Goal: Task Accomplishment & Management: Use online tool/utility

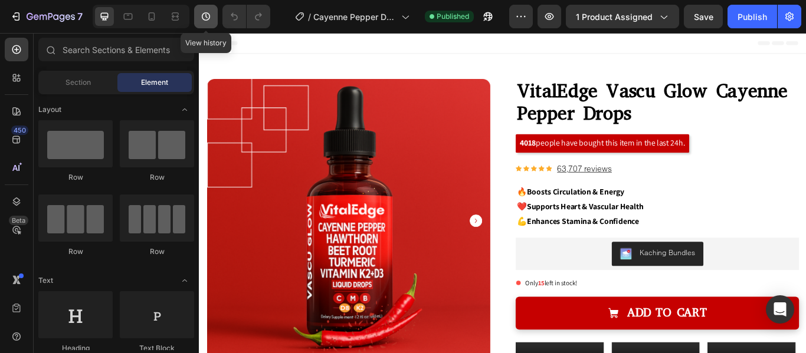
click at [205, 17] on icon "button" at bounding box center [206, 17] width 12 height 12
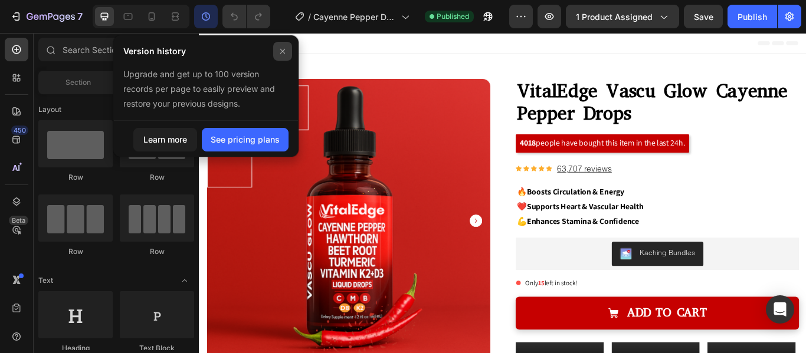
click at [280, 50] on icon at bounding box center [282, 51] width 9 height 9
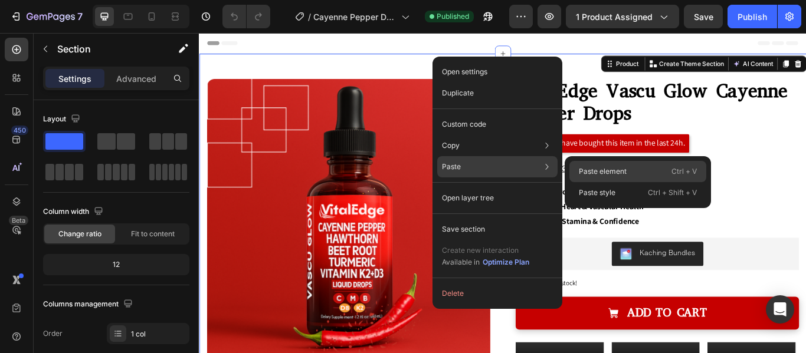
click at [586, 170] on p "Paste element" at bounding box center [603, 171] width 48 height 11
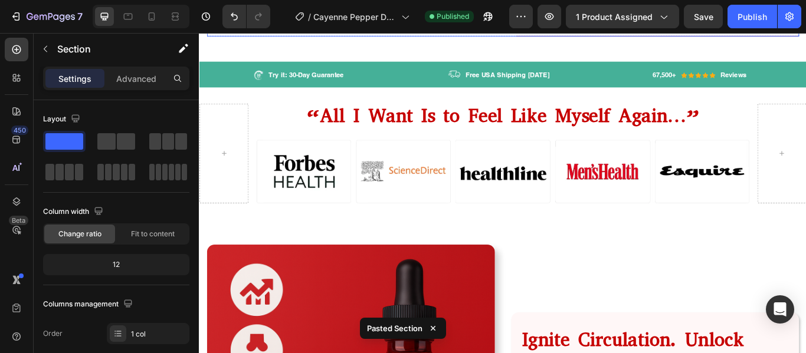
scroll to position [667, 0]
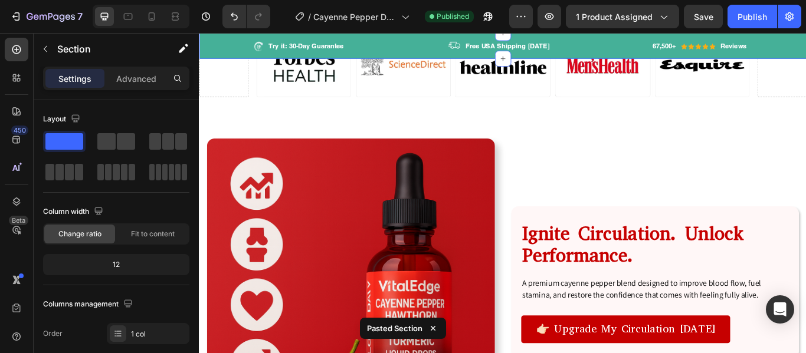
click at [599, 63] on div "Image Try it: 30-Day Guarantee Text block Row Image Free USA Shipping [DATE] Te…" at bounding box center [553, 48] width 708 height 30
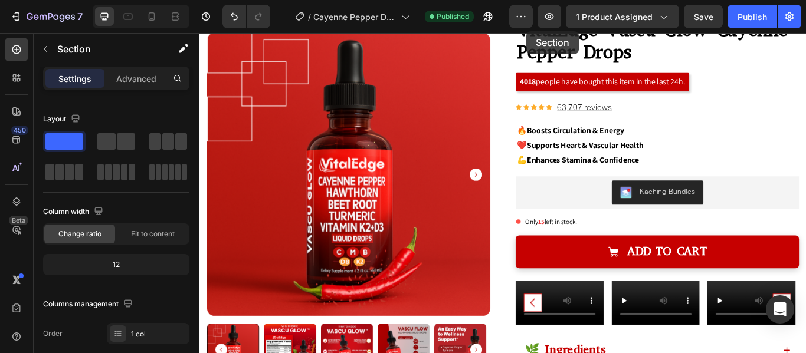
scroll to position [0, 0]
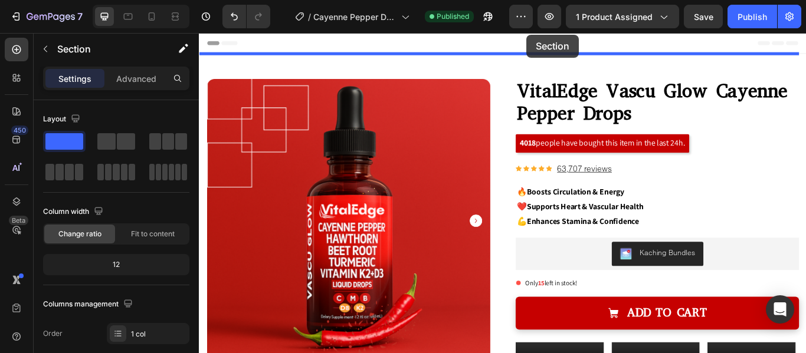
drag, startPoint x: 598, startPoint y: 76, endPoint x: 580, endPoint y: 35, distance: 43.6
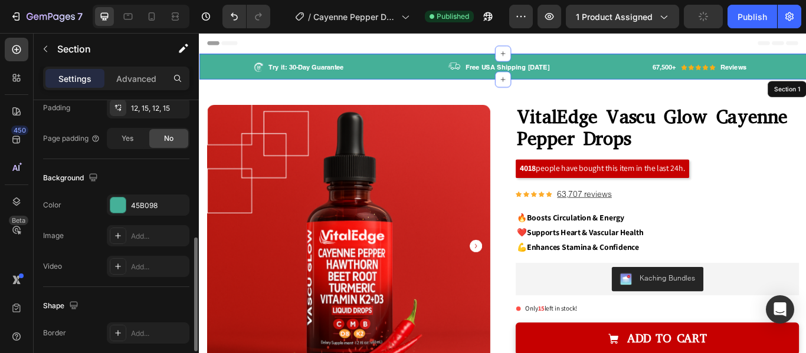
scroll to position [330, 0]
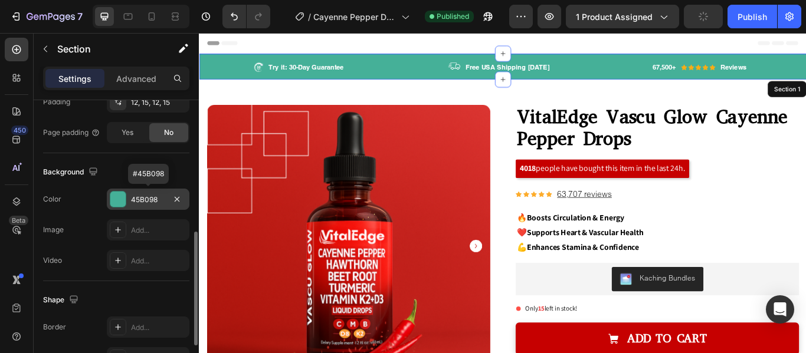
click at [124, 202] on div at bounding box center [117, 199] width 15 height 15
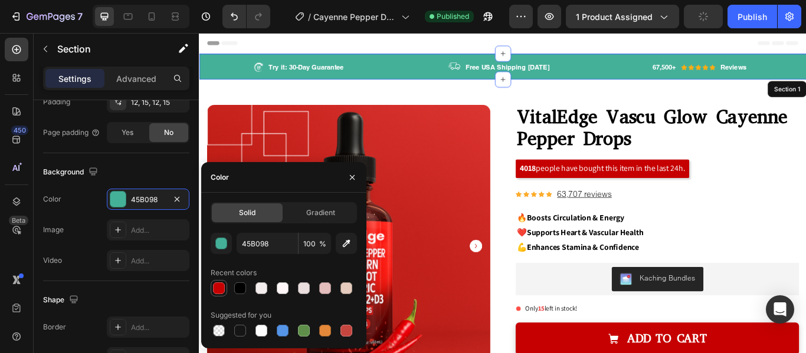
click at [225, 290] on div at bounding box center [219, 288] width 14 height 14
type input "C60000"
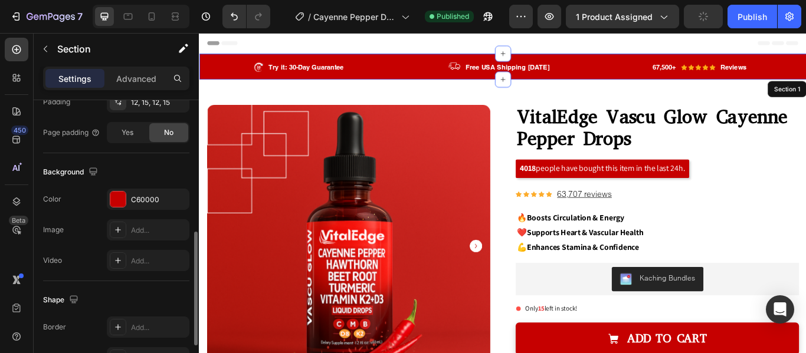
click at [141, 172] on div "Background" at bounding box center [116, 172] width 146 height 19
click at [267, 76] on img at bounding box center [268, 73] width 12 height 12
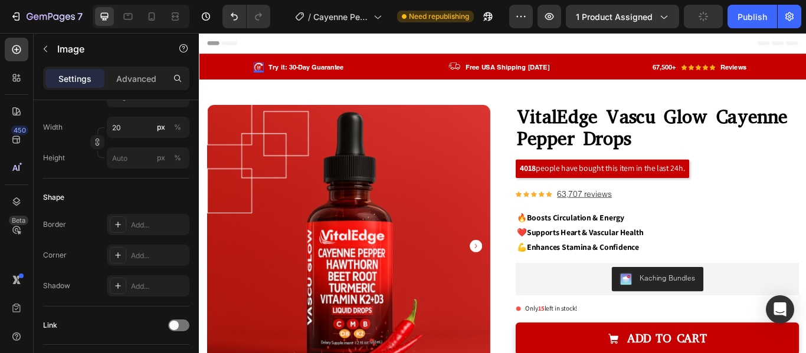
scroll to position [0, 0]
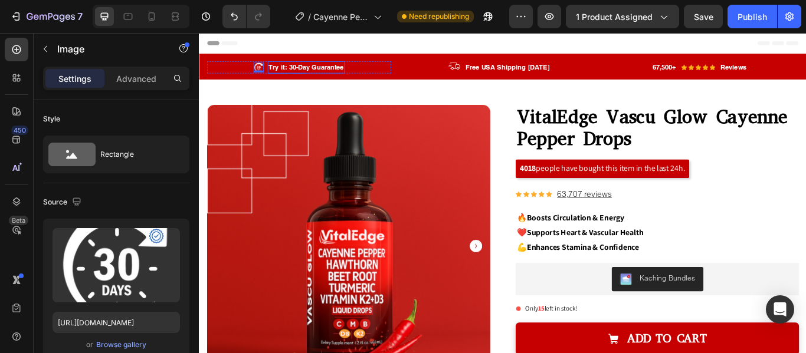
click at [323, 74] on p "Try it: 30-Day Guarantee" at bounding box center [323, 73] width 87 height 12
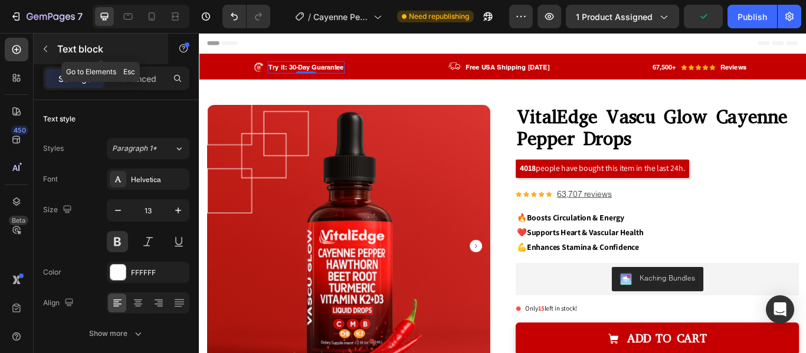
click at [47, 45] on icon "button" at bounding box center [45, 48] width 9 height 9
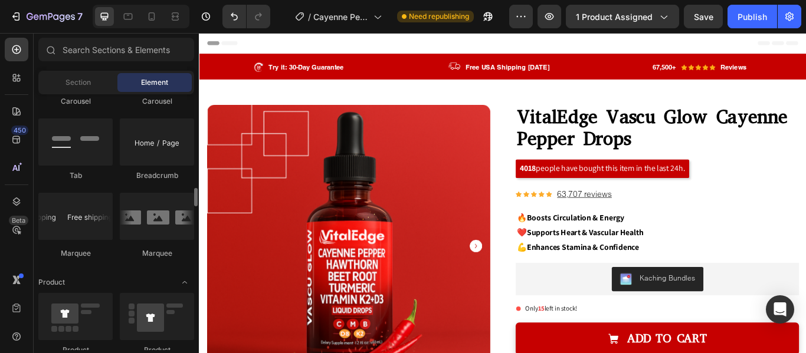
scroll to position [1328, 0]
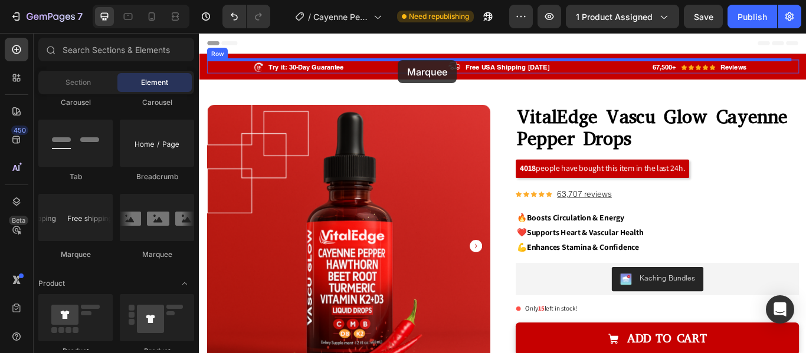
drag, startPoint x: 271, startPoint y: 248, endPoint x: 431, endPoint y: 64, distance: 243.3
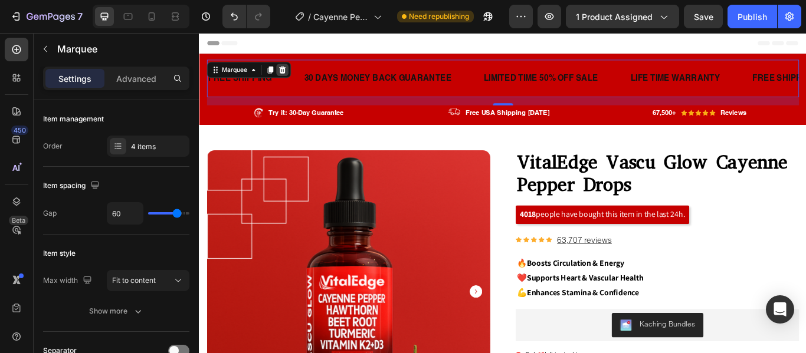
click at [296, 75] on icon at bounding box center [296, 76] width 8 height 8
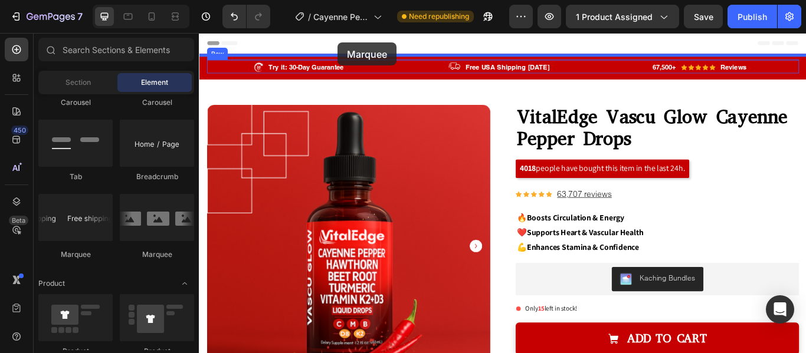
drag, startPoint x: 261, startPoint y: 259, endPoint x: 360, endPoint y: 44, distance: 236.7
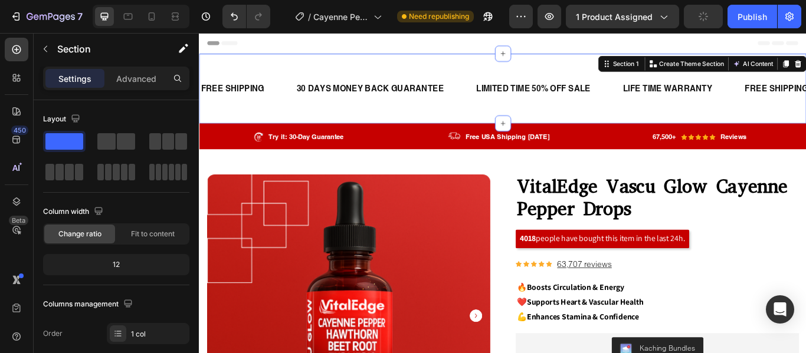
click at [336, 68] on div "FREE SHIPPING Text Block 30 DAYS MONEY BACK GUARANTEE Text Block LIMITED TIME 5…" at bounding box center [553, 97] width 708 height 81
click at [137, 83] on p "Advanced" at bounding box center [136, 79] width 40 height 12
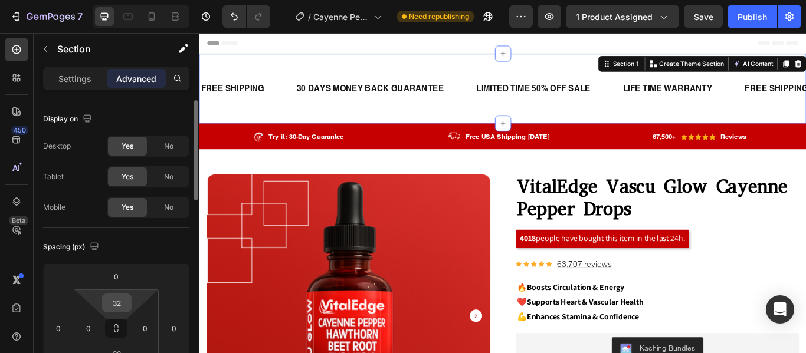
click at [121, 306] on input "32" at bounding box center [117, 303] width 24 height 18
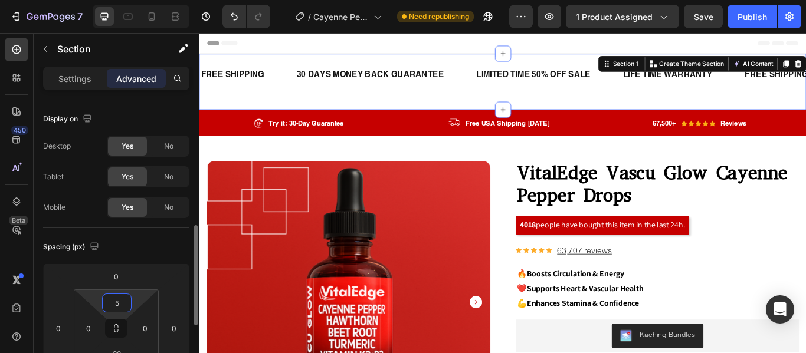
scroll to position [132, 0]
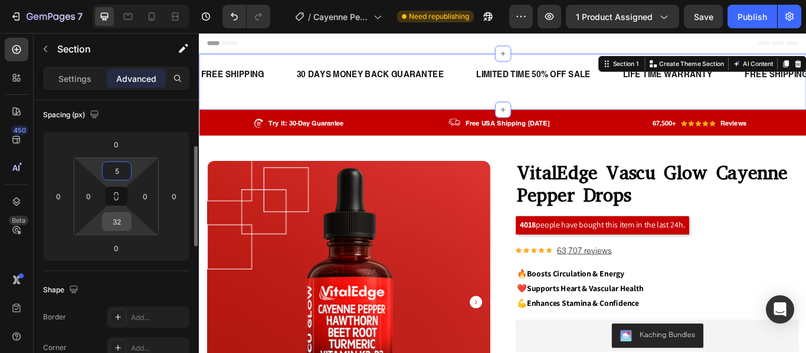
type input "5"
click at [117, 229] on input "32" at bounding box center [117, 222] width 24 height 18
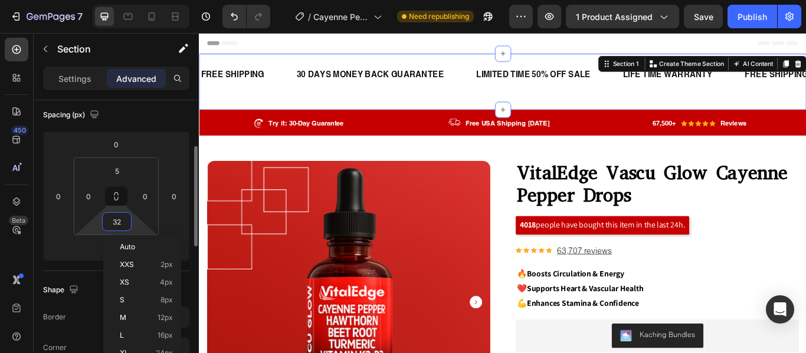
type input "5"
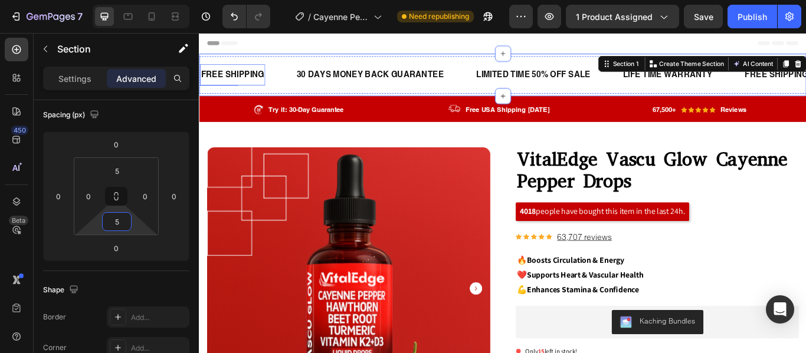
click at [266, 77] on div "FREE SHIPPING" at bounding box center [237, 81] width 76 height 15
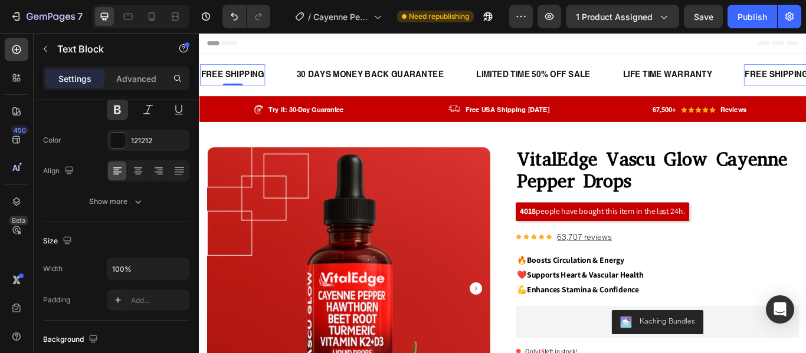
scroll to position [0, 0]
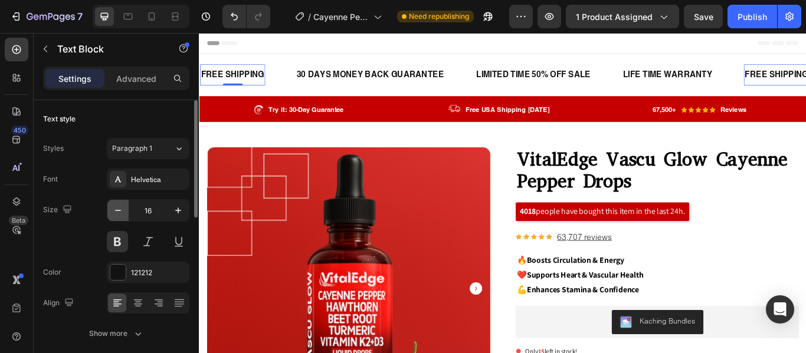
click at [121, 214] on icon "button" at bounding box center [118, 211] width 12 height 12
type input "14"
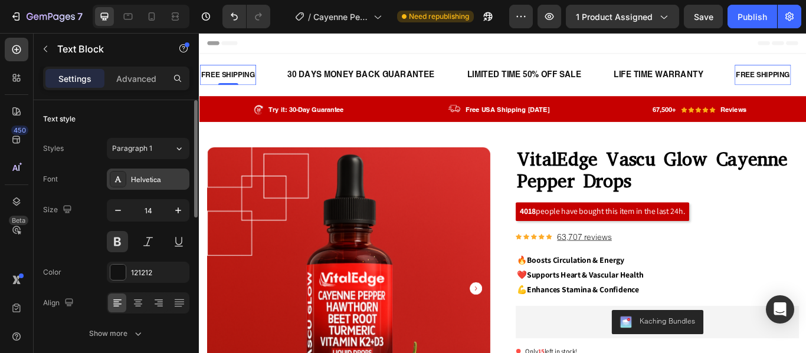
click at [175, 176] on div "Helvetica" at bounding box center [158, 180] width 55 height 11
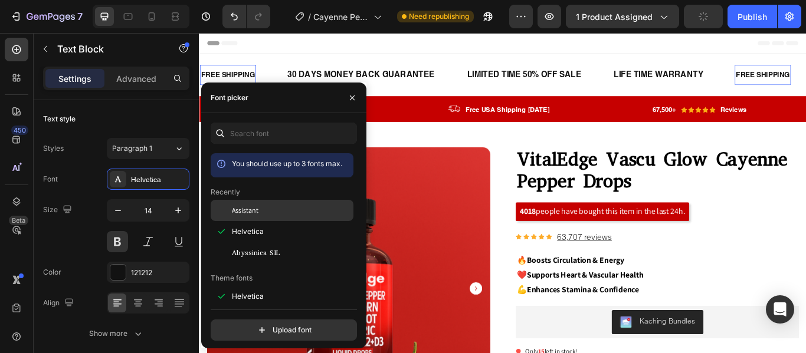
click at [268, 209] on div "Assistant" at bounding box center [291, 210] width 119 height 11
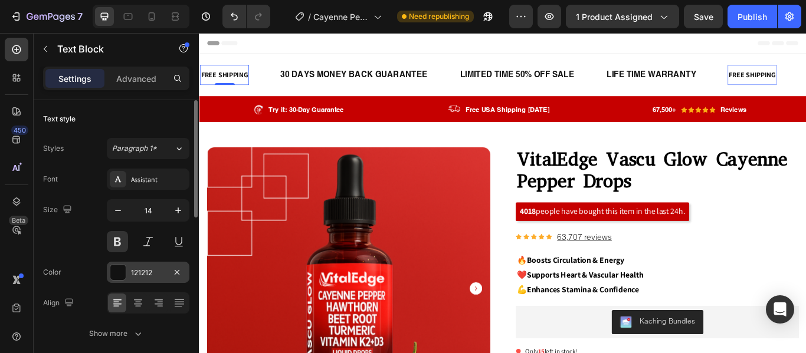
click at [115, 273] on div at bounding box center [117, 272] width 15 height 15
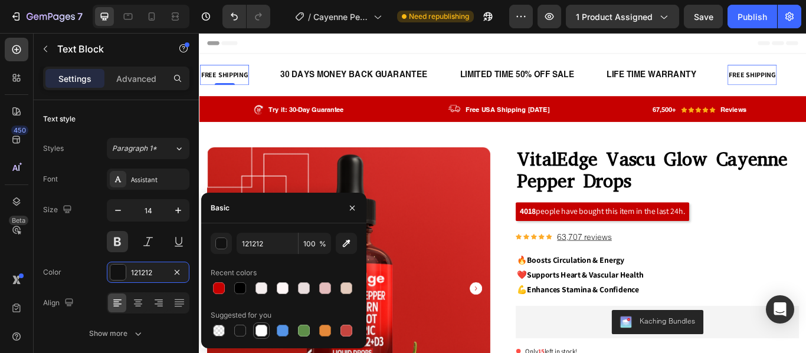
click at [261, 329] on div at bounding box center [261, 331] width 12 height 12
type input "FFFFFF"
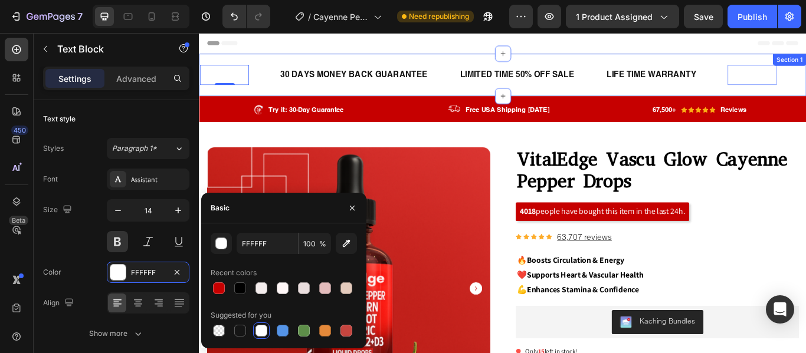
click at [287, 58] on div "FREE SHIPPING Text Block 0 30 DAYS MONEY BACK GUARANTEE Text Block LIMITED TIME…" at bounding box center [553, 82] width 708 height 50
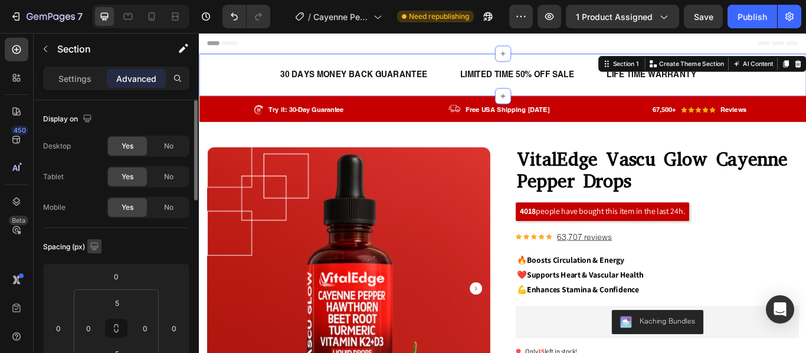
scroll to position [1, 0]
click at [58, 85] on div "Settings" at bounding box center [74, 78] width 59 height 19
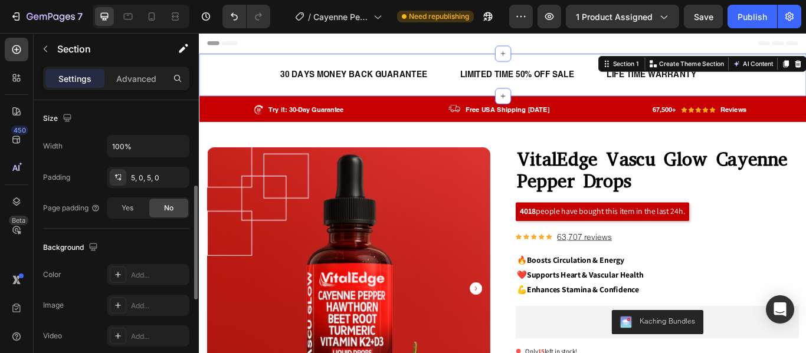
scroll to position [267, 0]
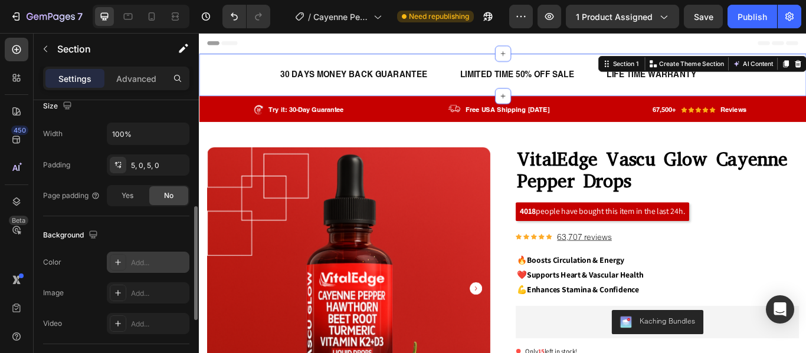
click at [111, 262] on div at bounding box center [118, 262] width 17 height 17
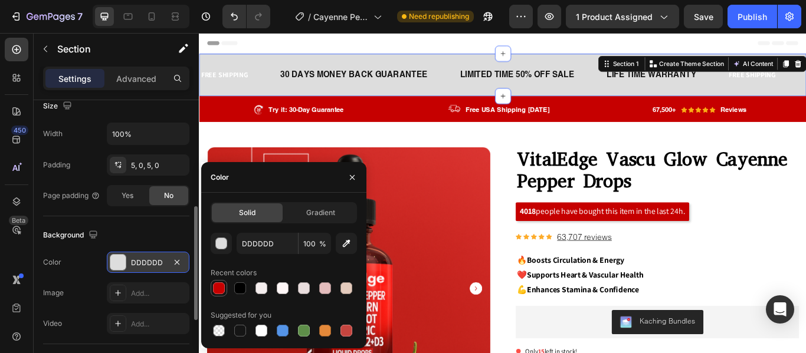
click at [218, 285] on div at bounding box center [219, 289] width 12 height 12
type input "C60000"
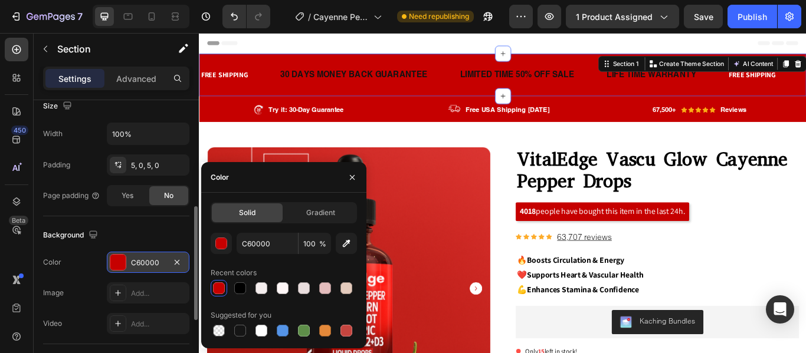
click at [132, 225] on div "Background The changes might be hidden by the video. Color C60000 Image Add... …" at bounding box center [116, 280] width 146 height 128
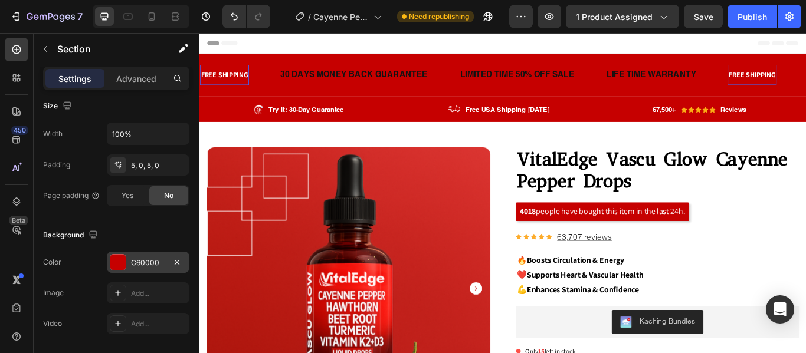
click at [254, 84] on div "FREE SHIPPING" at bounding box center [227, 82] width 57 height 14
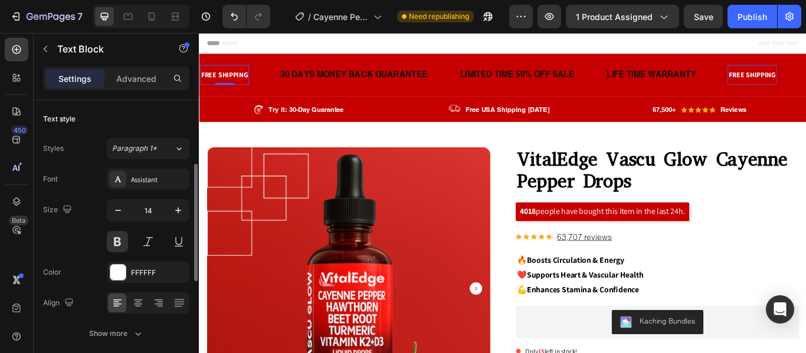
scroll to position [65, 0]
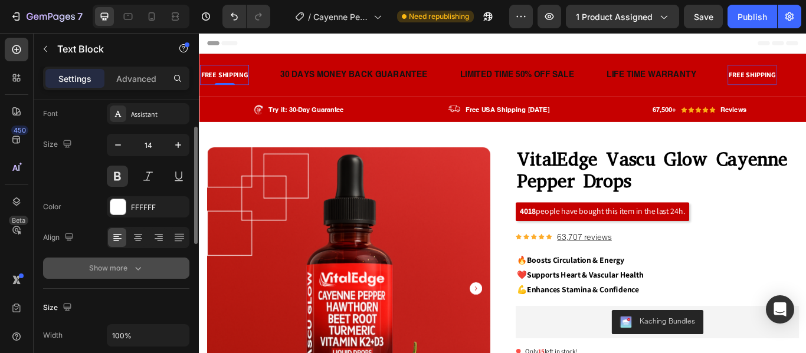
click at [139, 270] on icon "button" at bounding box center [138, 268] width 12 height 12
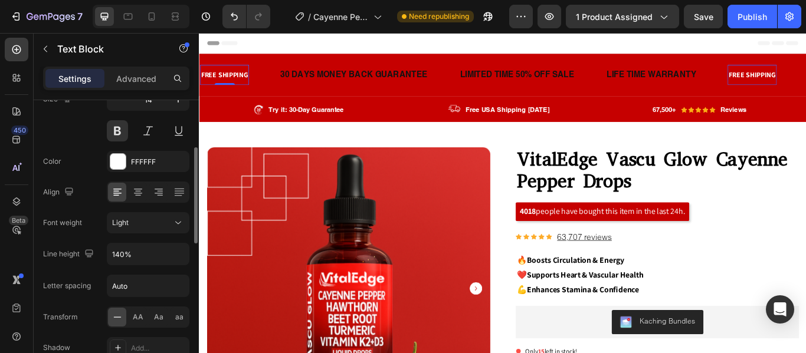
scroll to position [119, 0]
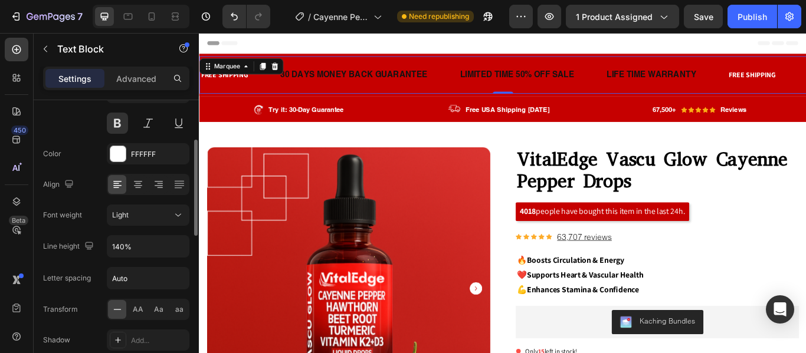
click at [300, 100] on div "FREE SHIPPING Text Block 30 DAYS MONEY BACK GUARANTEE Text Block LIMITED TIME 5…" at bounding box center [553, 82] width 708 height 44
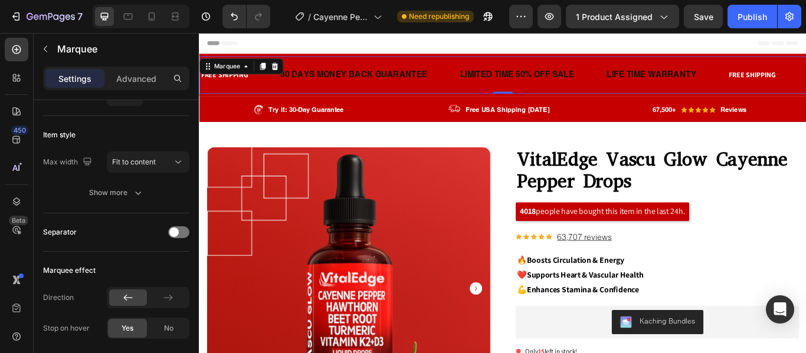
scroll to position [0, 0]
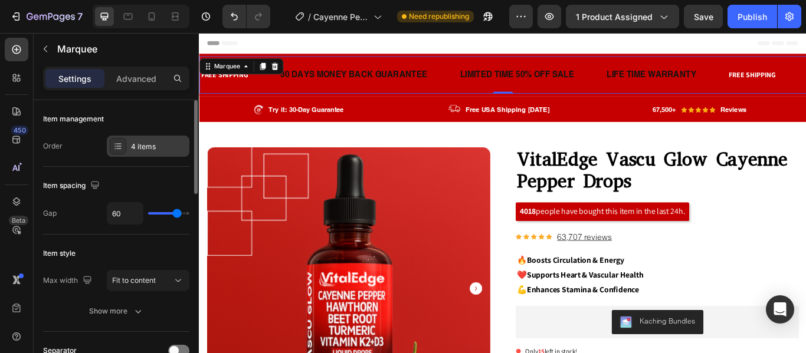
click at [162, 147] on div "4 items" at bounding box center [158, 147] width 55 height 11
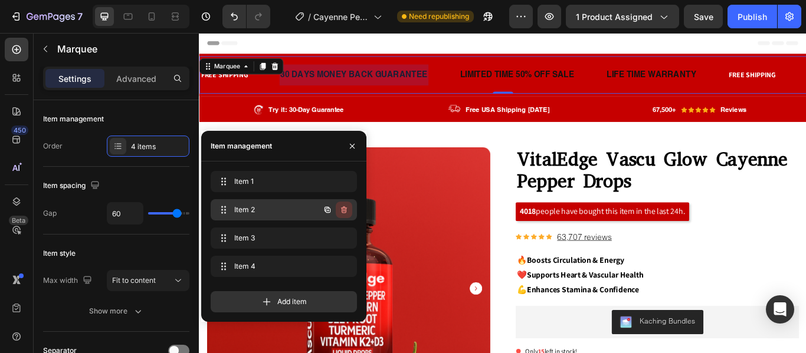
click at [343, 208] on icon "button" at bounding box center [344, 209] width 6 height 7
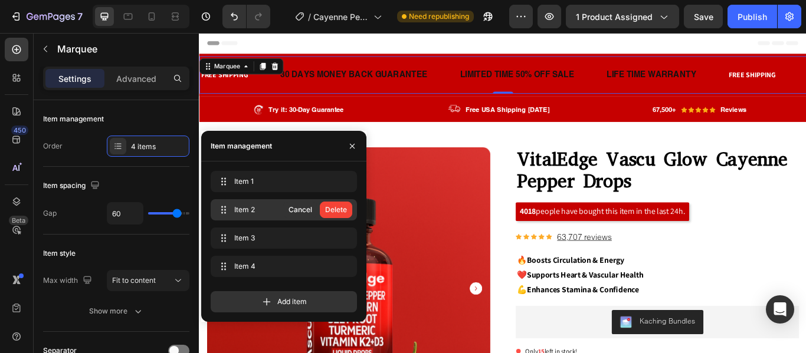
click at [343, 208] on div "Delete" at bounding box center [336, 210] width 22 height 11
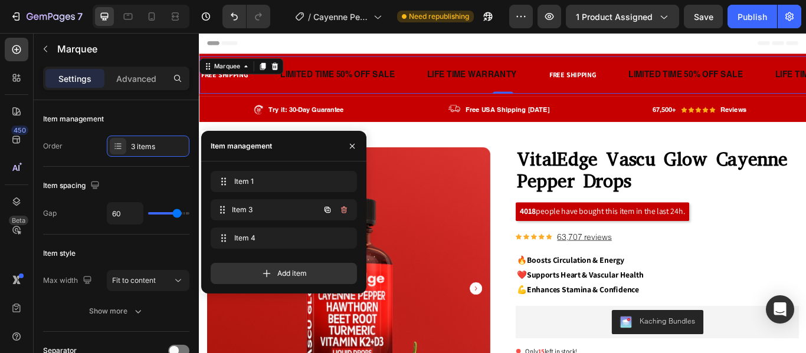
click at [343, 208] on div "Item 3 Item 3" at bounding box center [284, 209] width 146 height 21
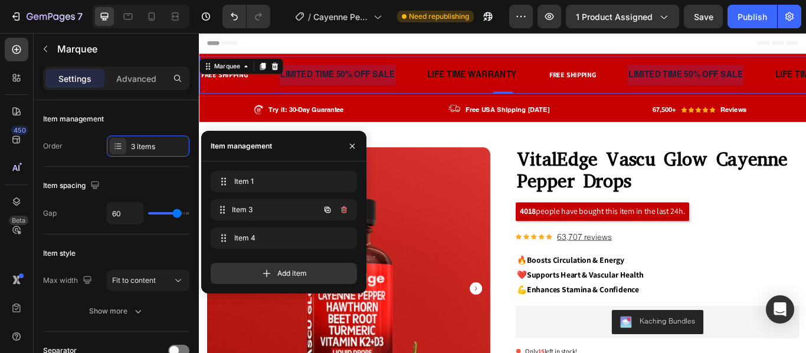
click at [343, 208] on icon "button" at bounding box center [344, 209] width 6 height 7
click at [343, 208] on div "Delete" at bounding box center [336, 210] width 22 height 11
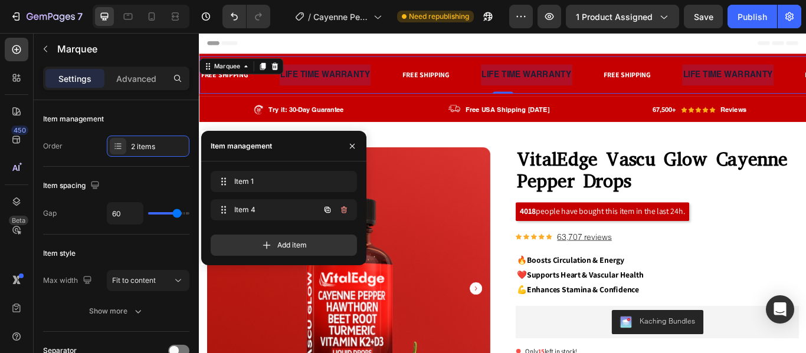
click at [343, 208] on icon "button" at bounding box center [344, 209] width 6 height 7
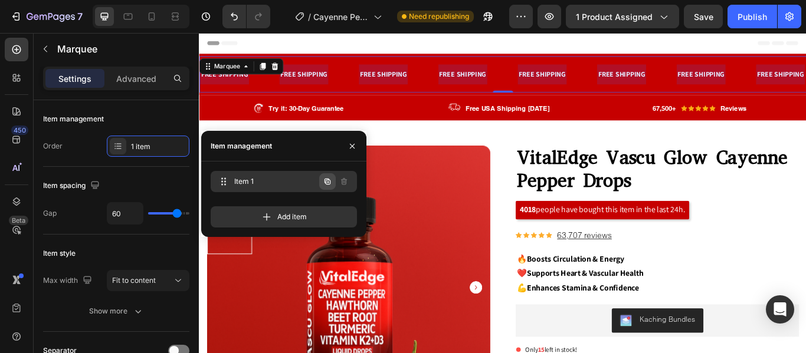
click at [324, 183] on icon "button" at bounding box center [327, 181] width 9 height 9
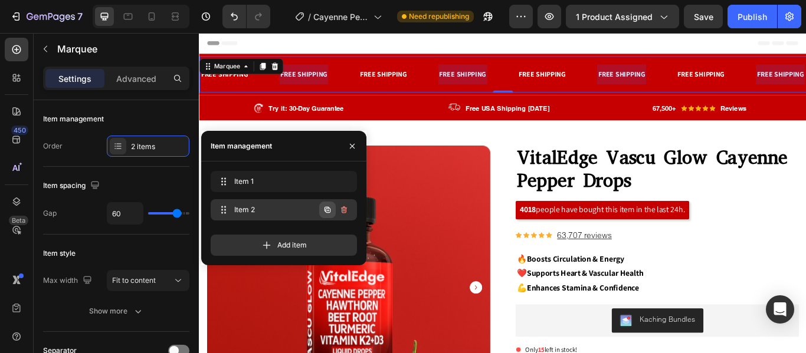
click at [328, 207] on icon "button" at bounding box center [327, 210] width 6 height 6
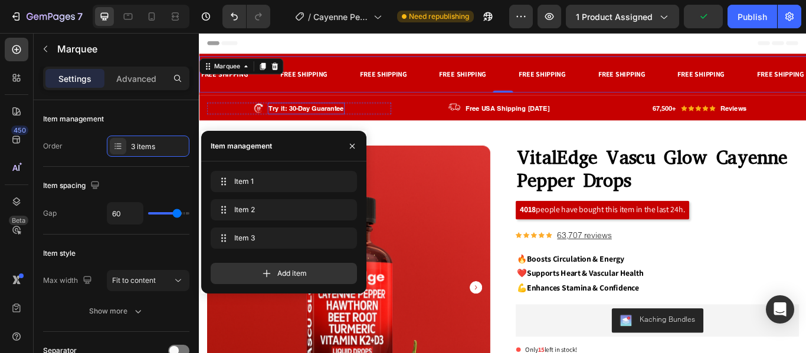
click at [336, 120] on p "Try it: 30-Day Guarantee" at bounding box center [323, 122] width 87 height 12
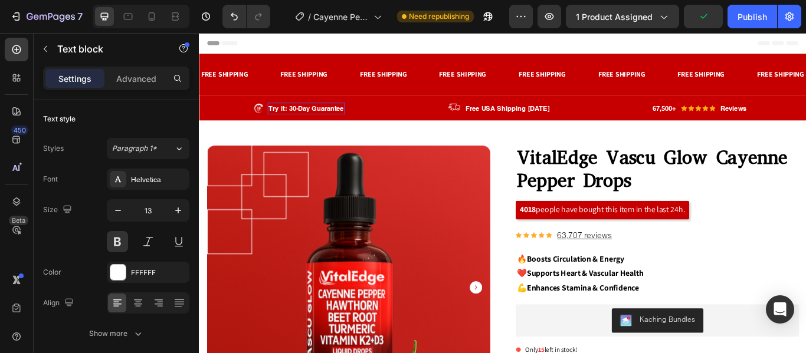
click at [336, 120] on p "Try it: 30-Day Guarantee" at bounding box center [323, 122] width 87 height 12
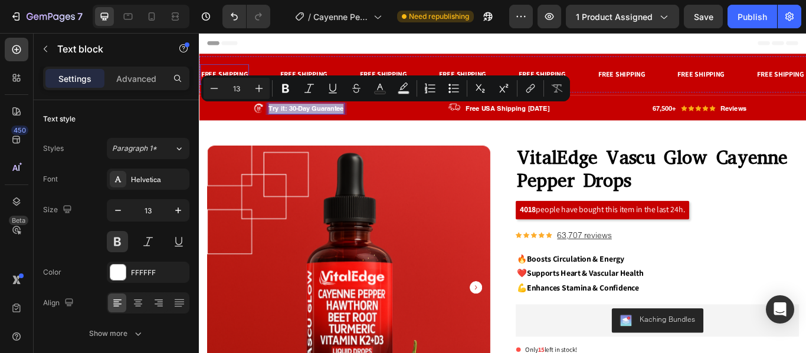
click at [229, 76] on div "FREE SHIPPING" at bounding box center [227, 81] width 57 height 14
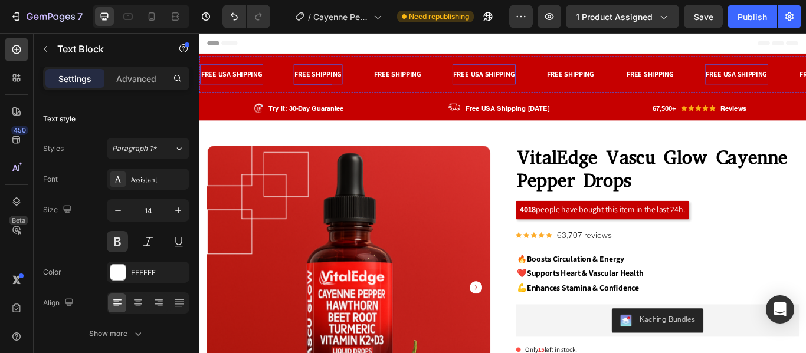
click at [352, 78] on div "FREE SHIPPING" at bounding box center [336, 81] width 57 height 14
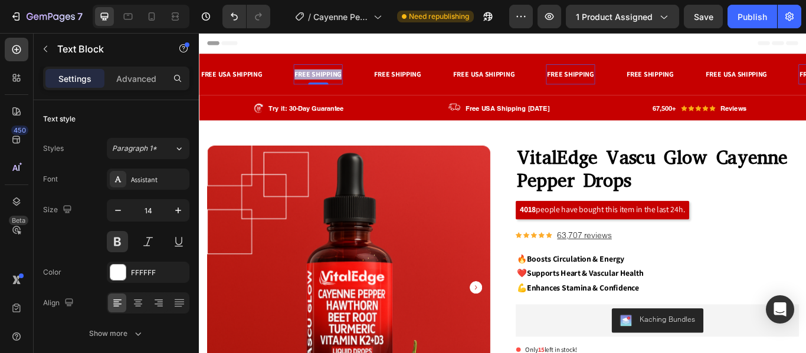
click at [352, 78] on p "FREE SHIPPING" at bounding box center [337, 82] width 55 height 12
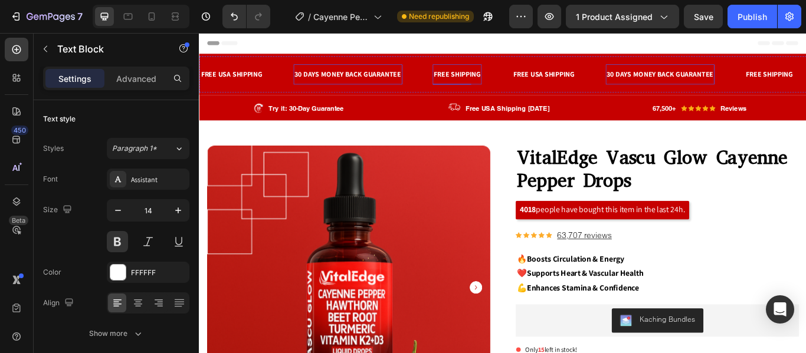
click at [500, 83] on div "FREE SHIPPING" at bounding box center [499, 81] width 57 height 14
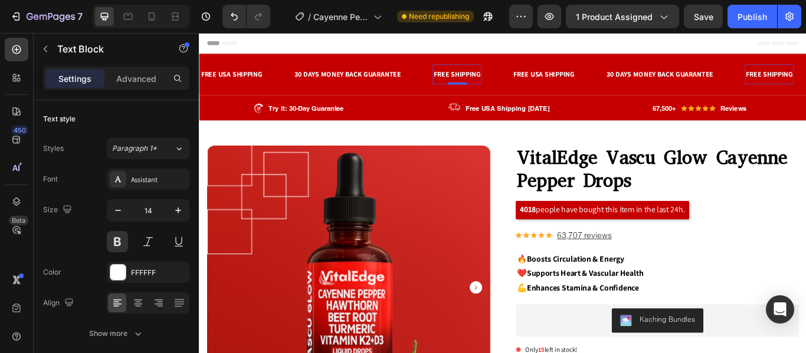
click at [500, 83] on div "FREE SHIPPING" at bounding box center [499, 81] width 57 height 14
click at [500, 83] on p "FREE SHIPPING" at bounding box center [499, 82] width 55 height 12
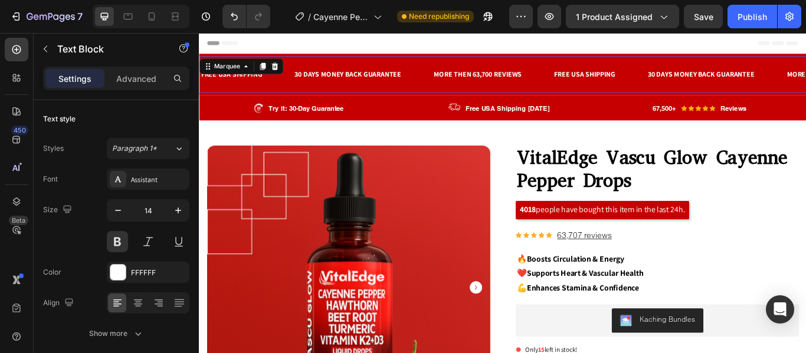
click at [446, 94] on div "FREE USA SHIPPING Text Block 30 DAYS MONEY BACK GUARANTEE Text Block MORE THEN …" at bounding box center [553, 81] width 708 height 42
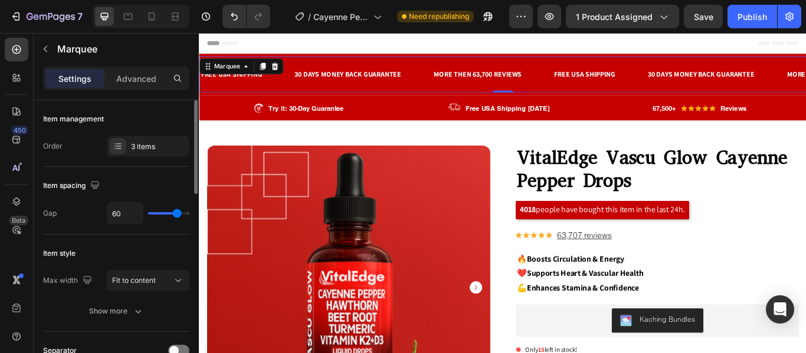
type input "80"
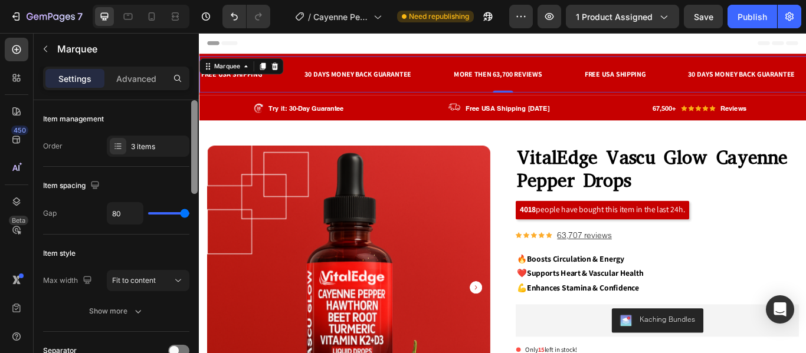
drag, startPoint x: 179, startPoint y: 212, endPoint x: 196, endPoint y: 212, distance: 17.7
type input "80"
click at [189, 212] on input "range" at bounding box center [168, 213] width 41 height 2
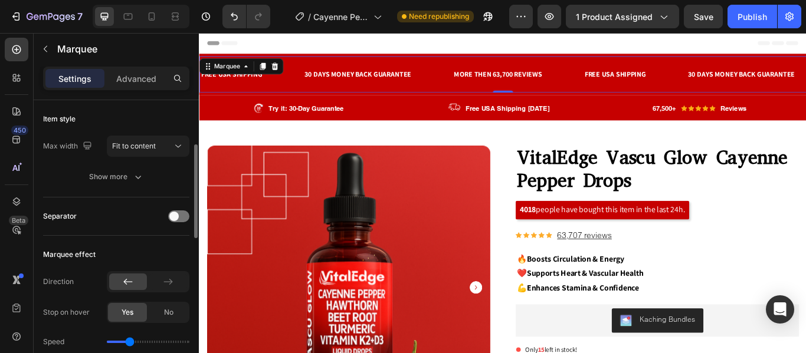
scroll to position [237, 0]
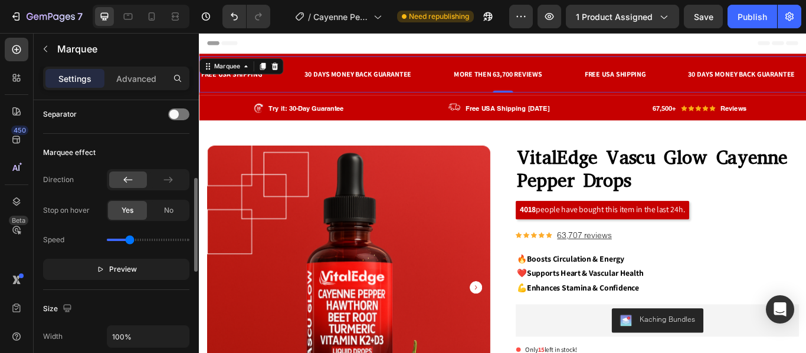
click at [111, 242] on div "Speed" at bounding box center [116, 240] width 146 height 19
drag, startPoint x: 129, startPoint y: 242, endPoint x: 114, endPoint y: 240, distance: 14.3
click at [114, 240] on input "range" at bounding box center [148, 240] width 83 height 2
click at [112, 240] on input "range" at bounding box center [148, 240] width 83 height 2
type input "0.2"
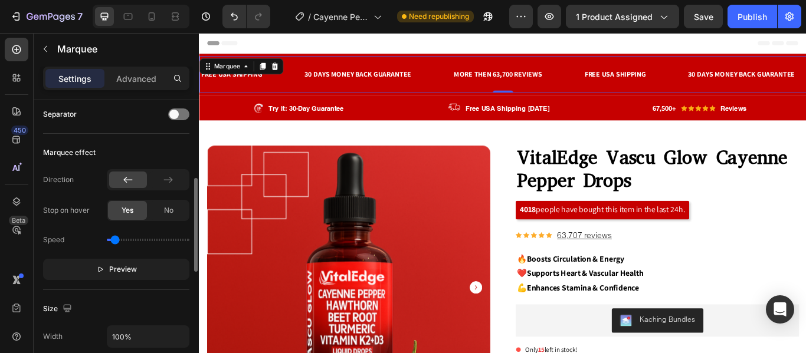
click at [114, 240] on input "range" at bounding box center [148, 240] width 83 height 2
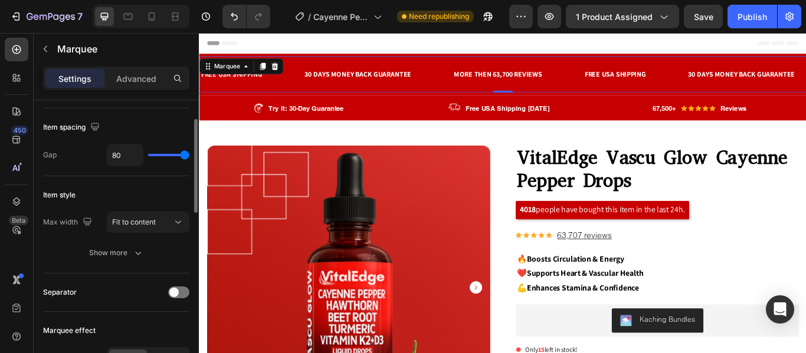
scroll to position [0, 0]
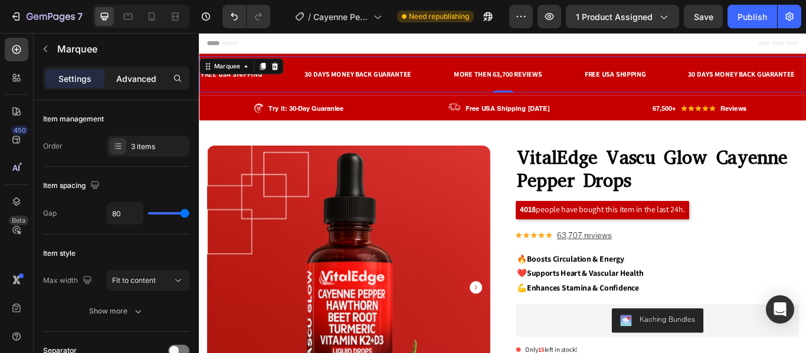
click at [149, 81] on p "Advanced" at bounding box center [136, 79] width 40 height 12
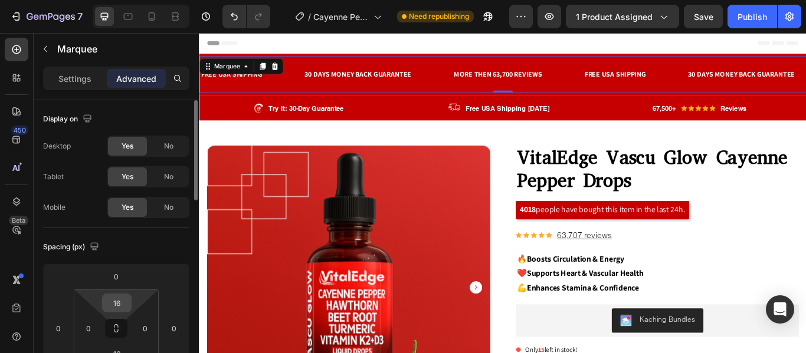
click at [120, 307] on input "16" at bounding box center [117, 303] width 24 height 18
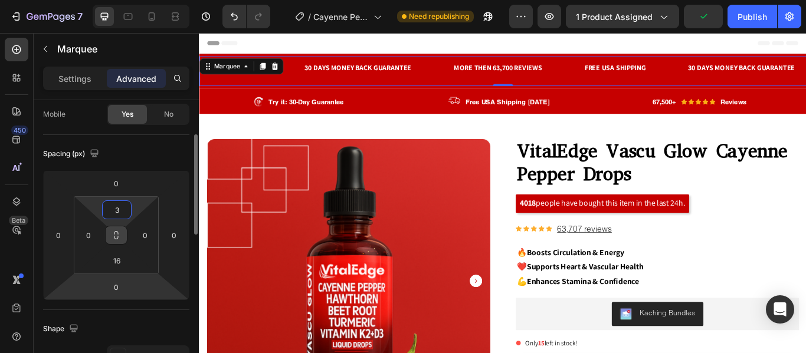
scroll to position [94, 0]
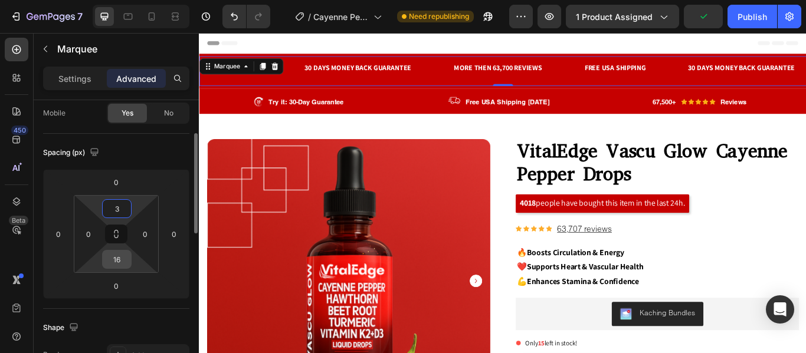
type input "3"
click at [122, 266] on input "16" at bounding box center [117, 260] width 24 height 18
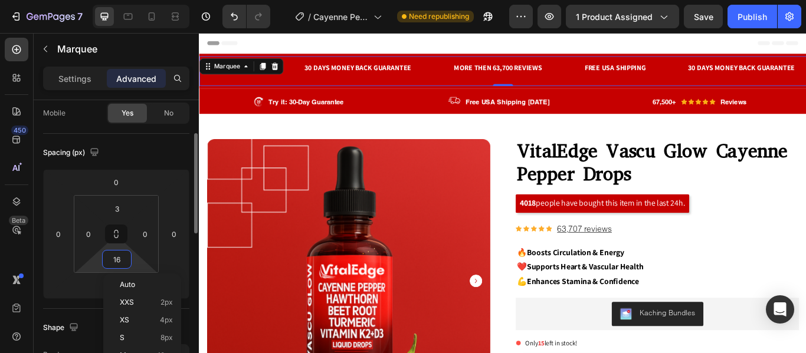
type input "3"
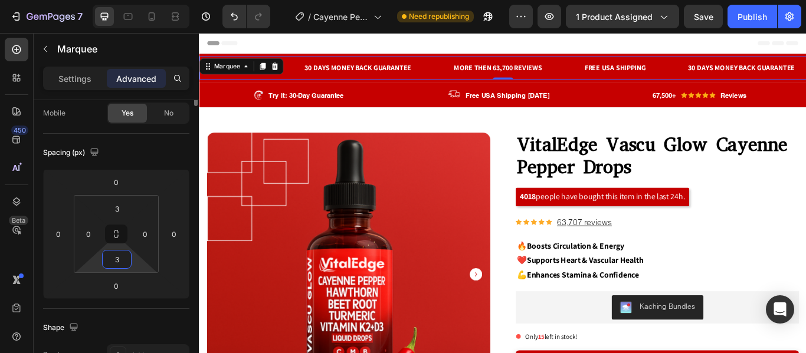
scroll to position [0, 0]
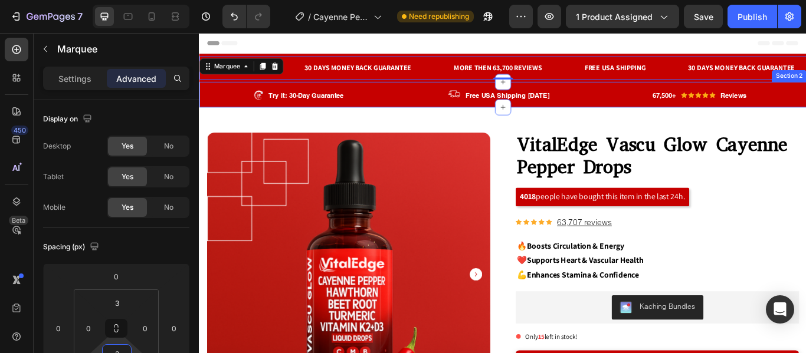
click at [467, 90] on div "Image Try it: 30-Day Guarantee Text block Row Image Free USA Shipping [DATE] Te…" at bounding box center [553, 105] width 708 height 30
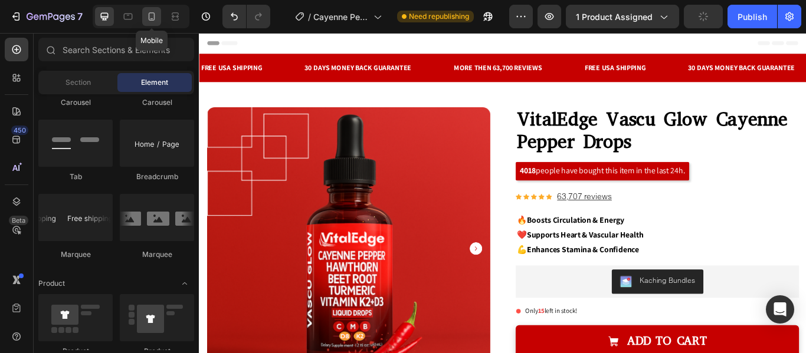
click at [152, 17] on icon at bounding box center [152, 17] width 12 height 12
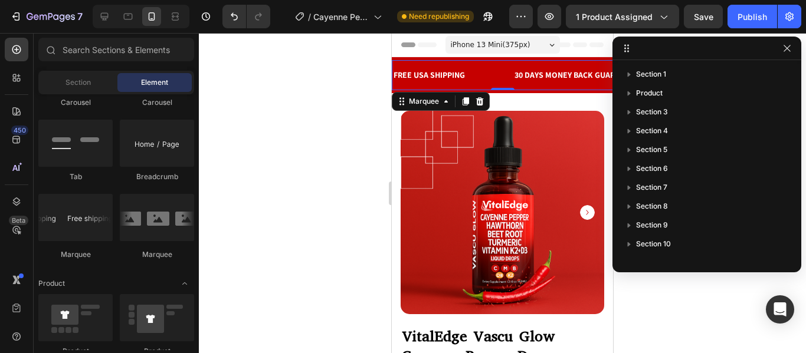
click at [493, 70] on div "FREE USA SHIPPING Text Block" at bounding box center [452, 75] width 121 height 27
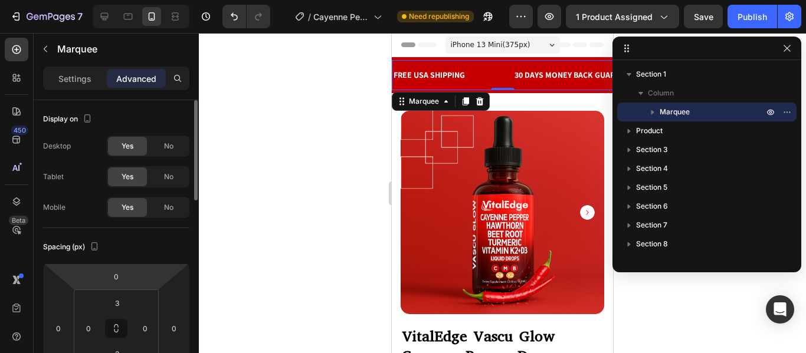
scroll to position [33, 0]
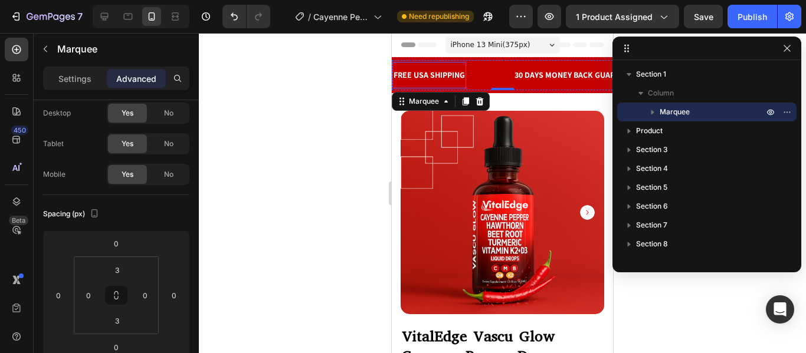
click at [449, 73] on p "FREE USA SHIPPING" at bounding box center [428, 75] width 71 height 15
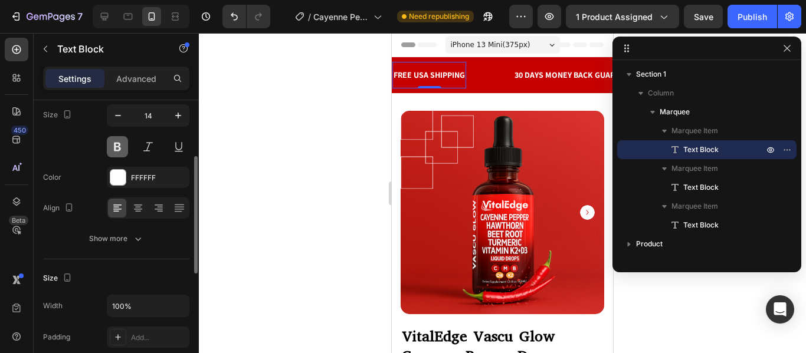
scroll to position [113, 0]
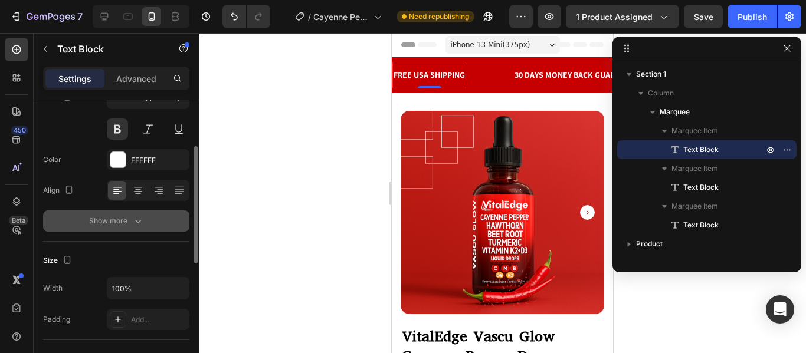
click at [150, 222] on button "Show more" at bounding box center [116, 221] width 146 height 21
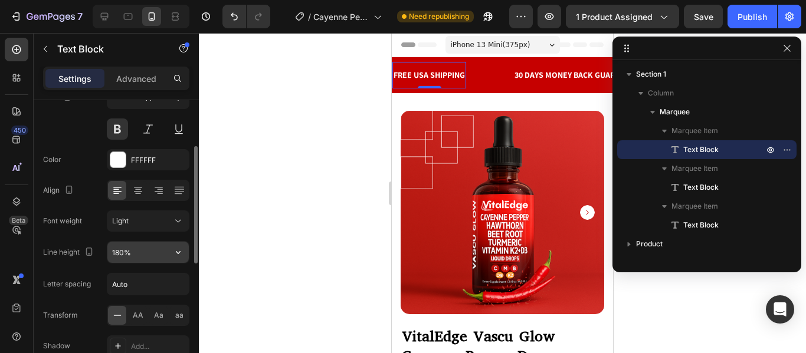
click at [178, 258] on icon "button" at bounding box center [178, 253] width 12 height 12
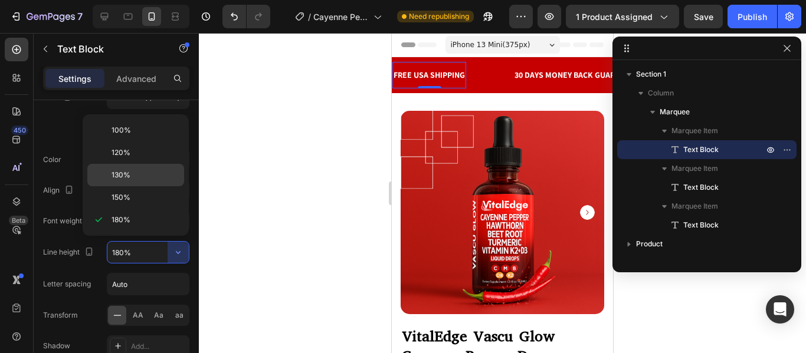
click at [125, 176] on span "130%" at bounding box center [120, 175] width 19 height 11
type input "130%"
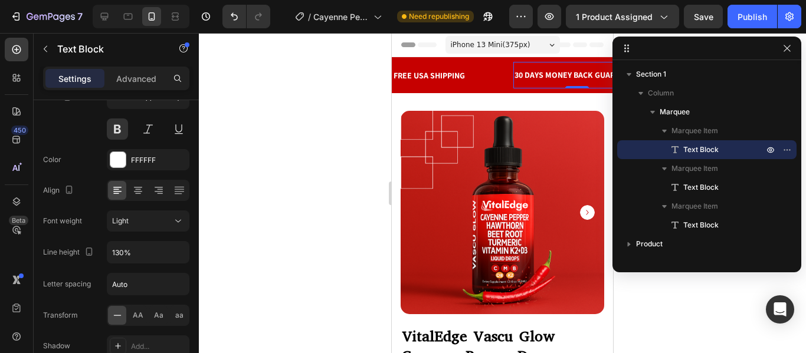
click at [537, 75] on p "30 DAYS MONEY BACK GUARANTEE" at bounding box center [576, 75] width 124 height 15
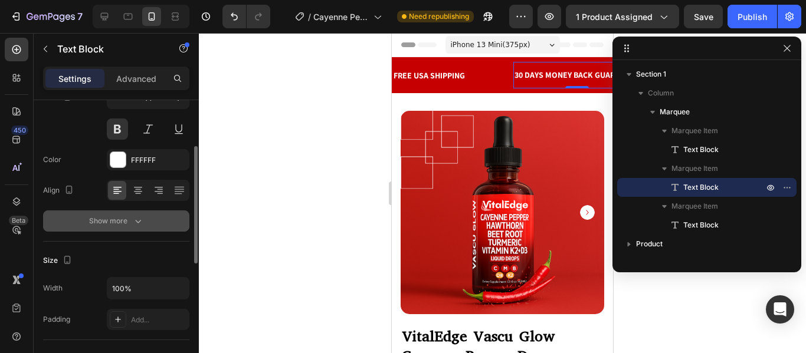
click at [143, 221] on icon "button" at bounding box center [138, 221] width 12 height 12
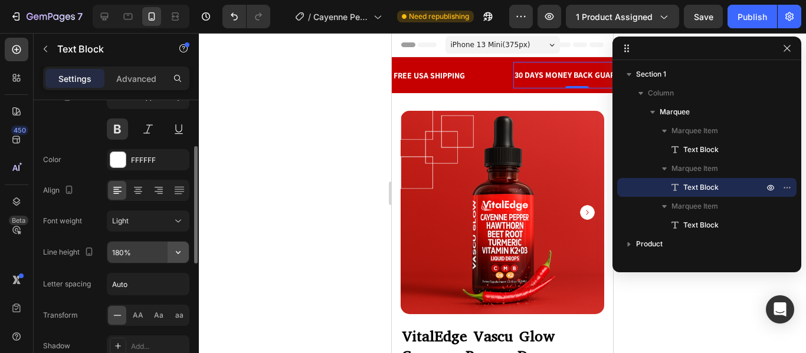
click at [175, 254] on icon "button" at bounding box center [178, 253] width 12 height 12
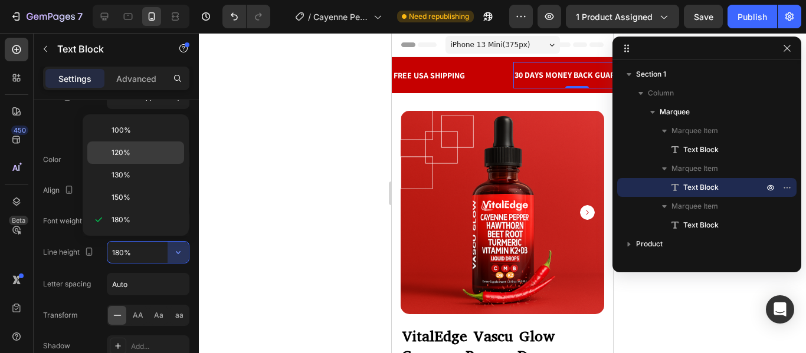
click at [124, 155] on span "120%" at bounding box center [120, 152] width 19 height 11
type input "120%"
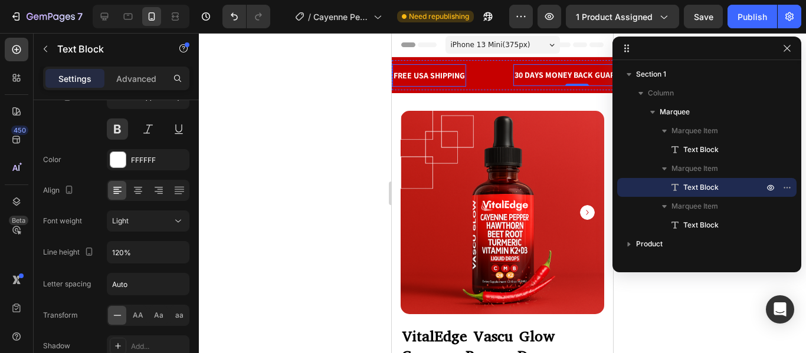
click at [439, 78] on p "FREE USA SHIPPING" at bounding box center [428, 75] width 71 height 11
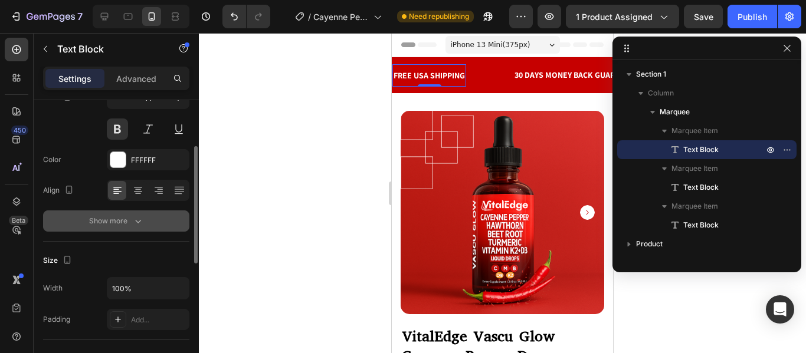
click at [127, 225] on div "Show more" at bounding box center [116, 221] width 55 height 12
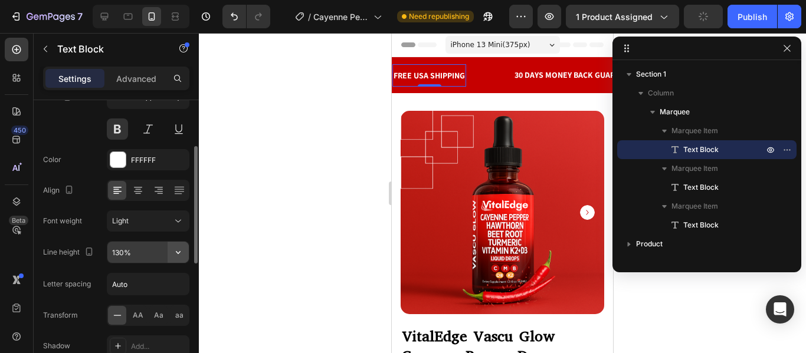
click at [169, 256] on button "button" at bounding box center [178, 252] width 21 height 21
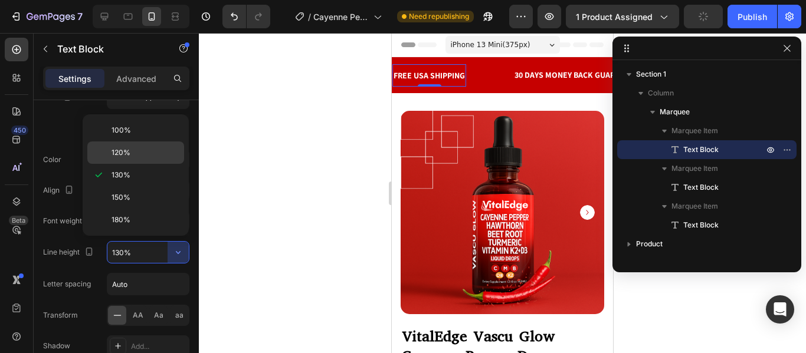
click at [129, 150] on span "120%" at bounding box center [120, 152] width 19 height 11
type input "120%"
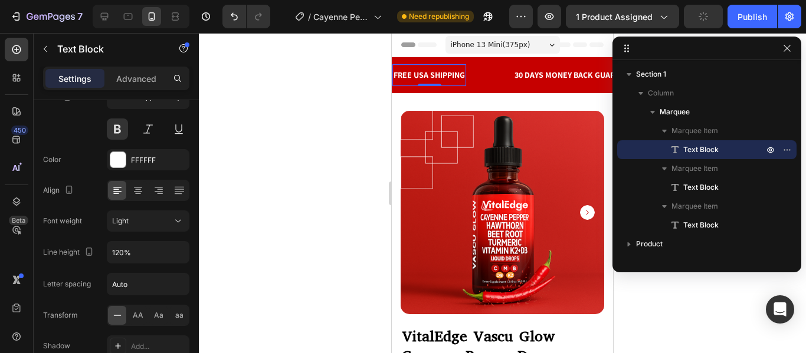
scroll to position [0, 0]
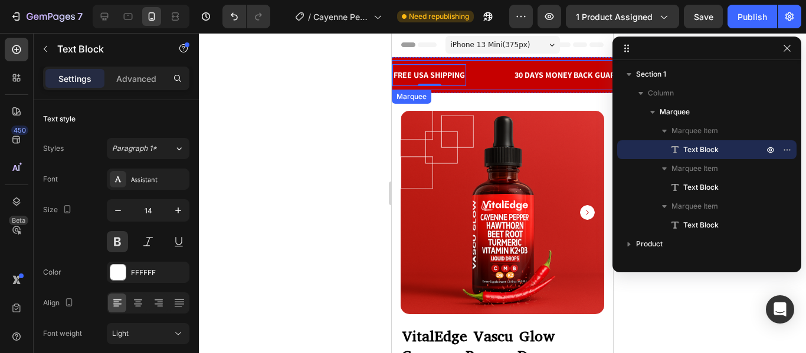
click at [487, 69] on div "FREE USA SHIPPING Text Block 0" at bounding box center [452, 75] width 121 height 22
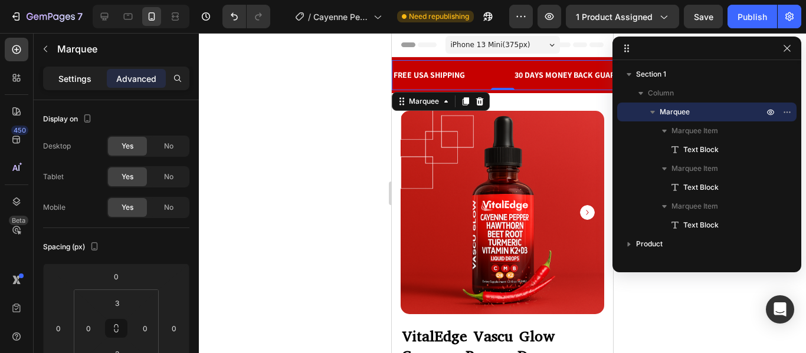
click at [74, 84] on p "Settings" at bounding box center [74, 79] width 33 height 12
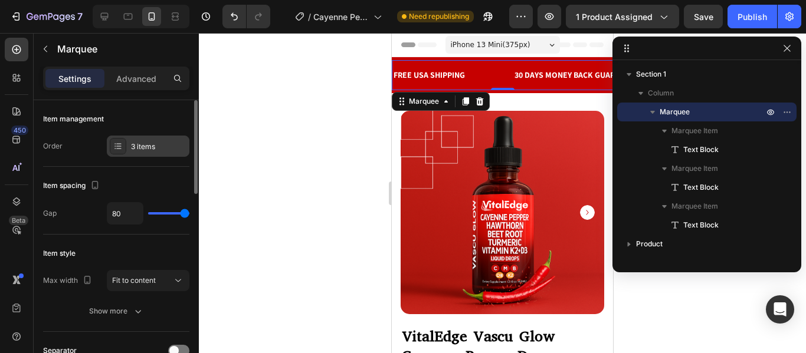
click at [170, 147] on div "3 items" at bounding box center [158, 147] width 55 height 11
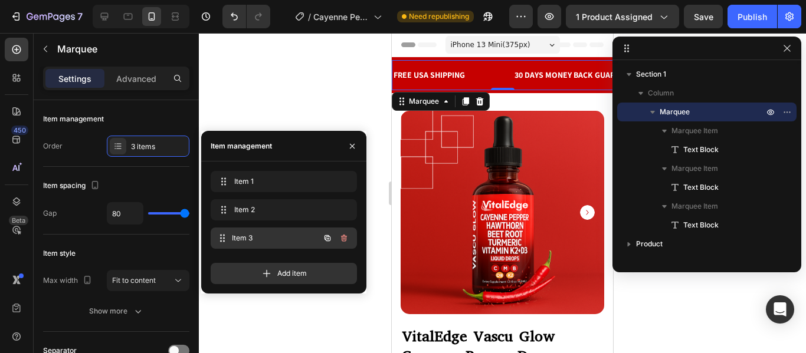
click at [248, 235] on span "Item 3" at bounding box center [275, 238] width 87 height 11
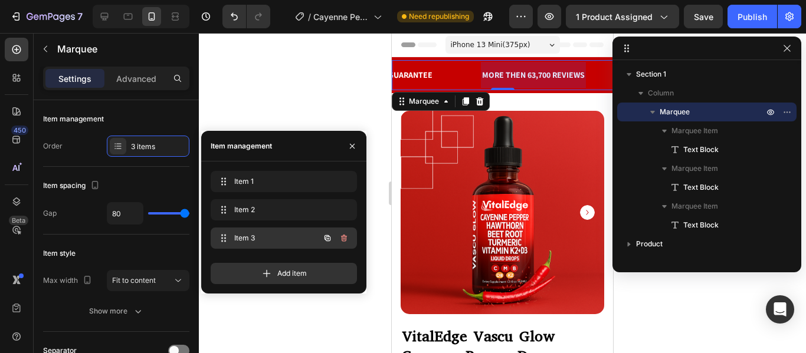
scroll to position [0, 241]
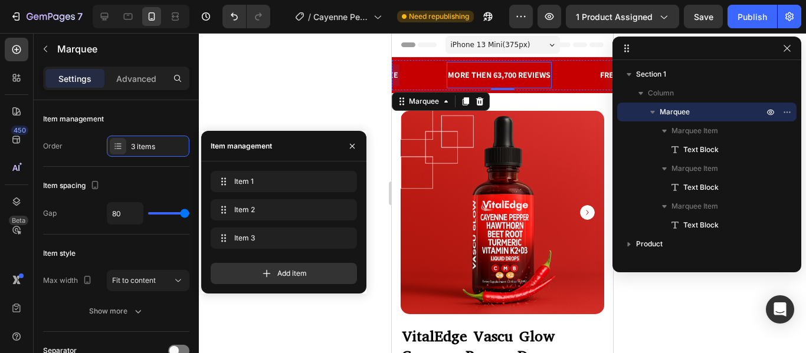
click at [484, 71] on p "MORE THEN 63,700 REVIEWS" at bounding box center [499, 75] width 103 height 15
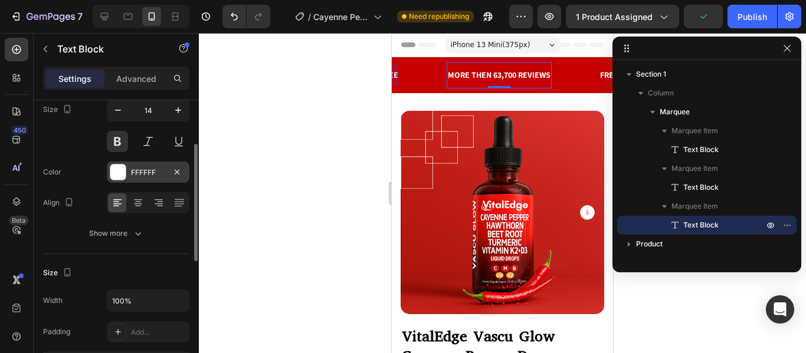
scroll to position [102, 0]
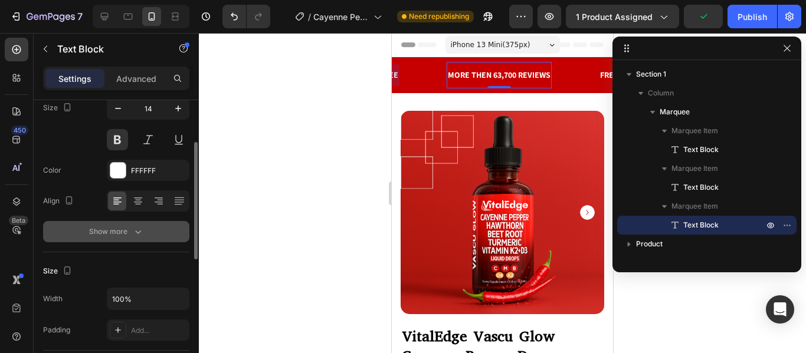
click at [137, 228] on icon "button" at bounding box center [138, 232] width 12 height 12
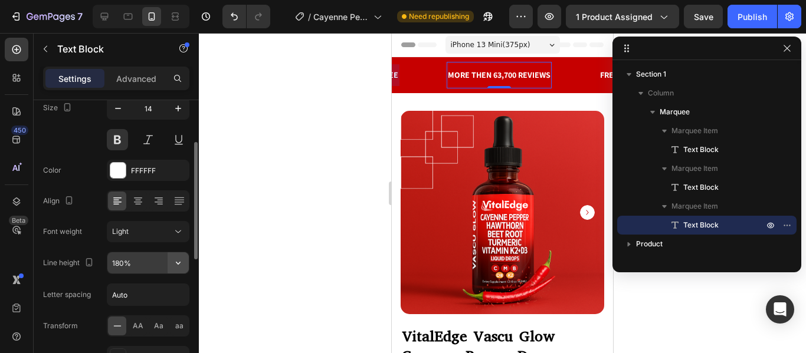
click at [183, 264] on icon "button" at bounding box center [178, 263] width 12 height 12
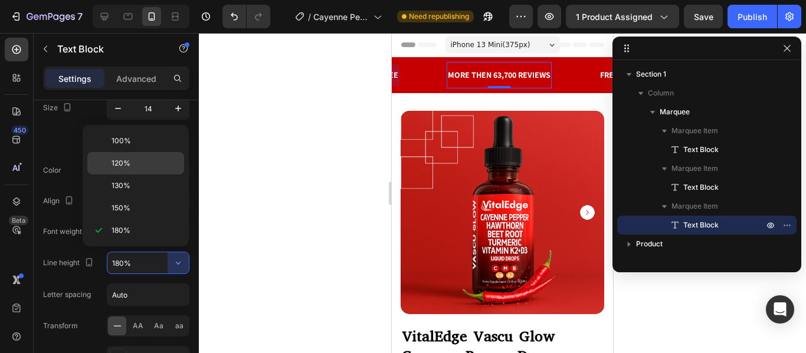
click at [127, 164] on span "120%" at bounding box center [120, 163] width 19 height 11
type input "120%"
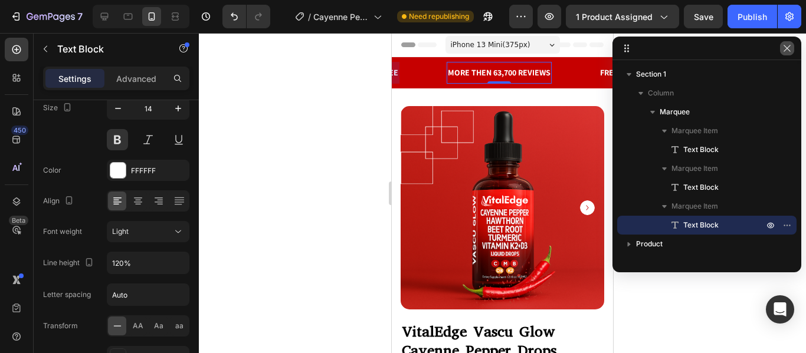
click at [789, 44] on icon "button" at bounding box center [786, 48] width 9 height 9
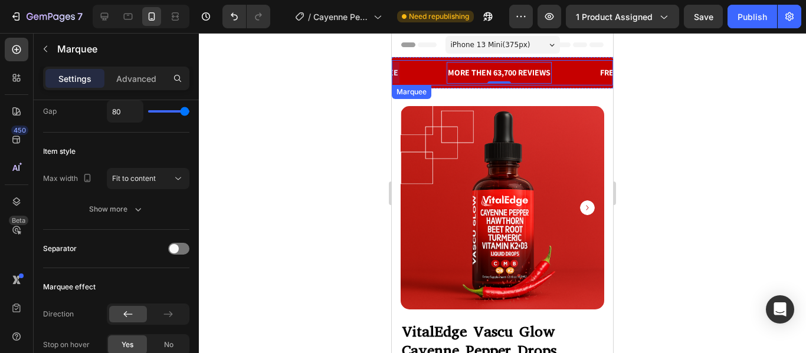
click at [431, 81] on div "30 DAYS MONEY BACK GUARANTEE Text Block" at bounding box center [360, 73] width 174 height 22
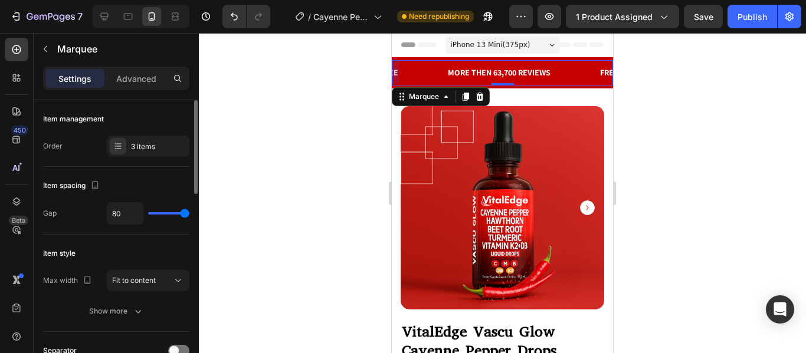
type input "58"
click at [176, 214] on input "range" at bounding box center [168, 213] width 41 height 2
type input "56"
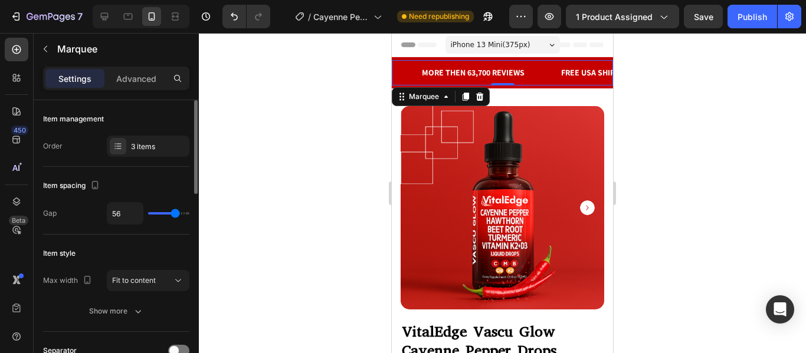
type input "55"
type input "53"
type input "55"
click at [175, 213] on input "range" at bounding box center [168, 213] width 41 height 2
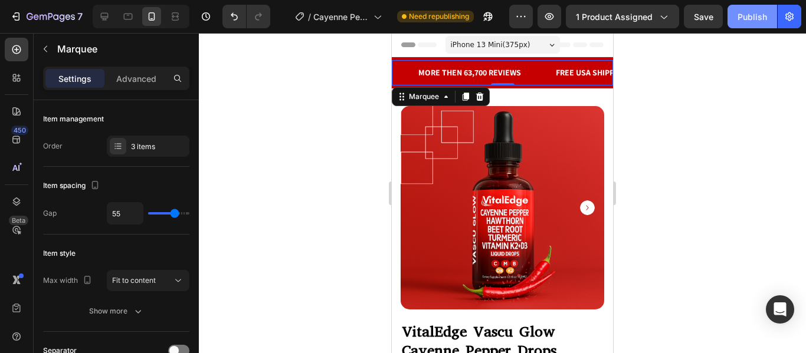
click at [757, 13] on div "Publish" at bounding box center [751, 17] width 29 height 12
click at [127, 21] on icon at bounding box center [128, 17] width 12 height 12
type input "80"
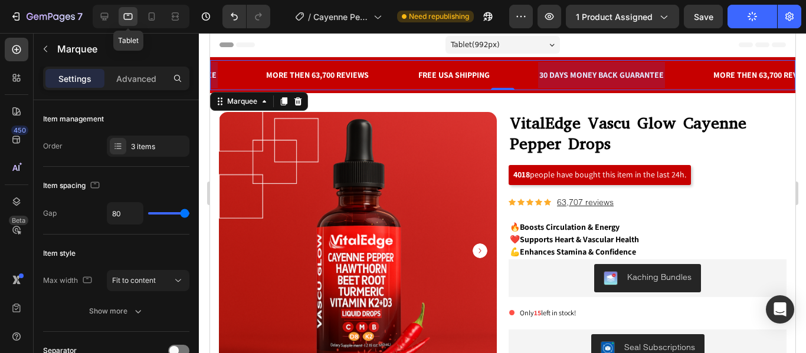
scroll to position [0, 228]
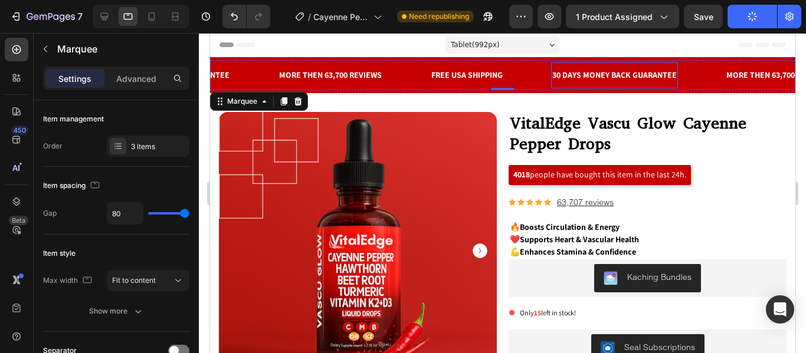
click at [581, 77] on p "30 DAYS MONEY BACK GUARANTEE" at bounding box center [614, 75] width 124 height 15
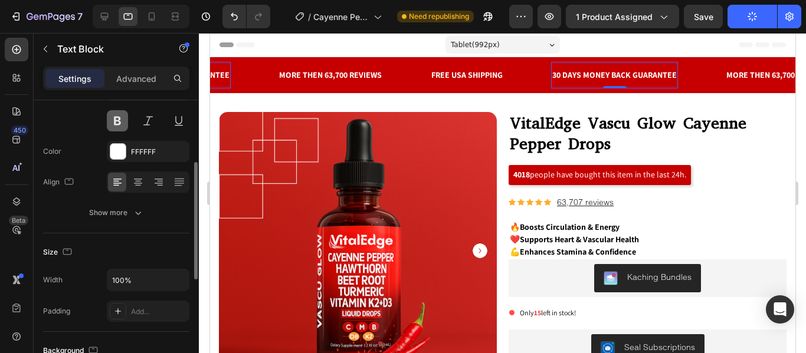
scroll to position [130, 0]
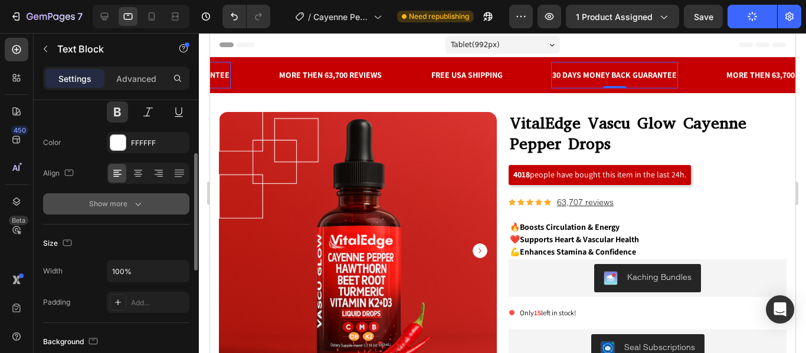
click at [145, 202] on button "Show more" at bounding box center [116, 203] width 146 height 21
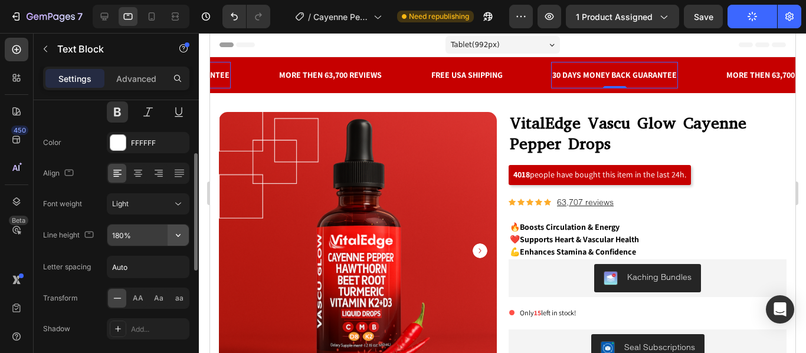
click at [170, 238] on button "button" at bounding box center [178, 235] width 21 height 21
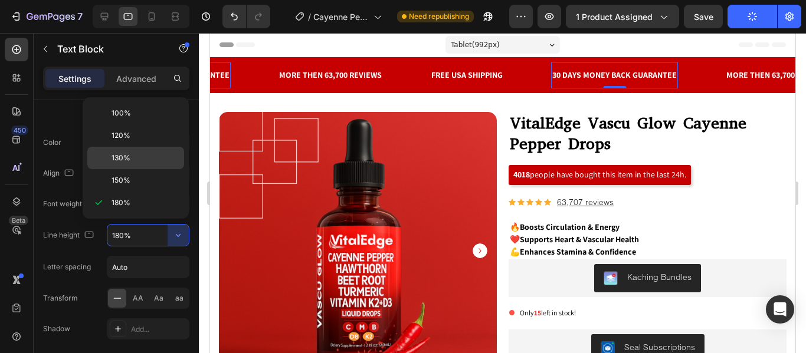
click at [134, 159] on p "130%" at bounding box center [144, 158] width 67 height 11
type input "130%"
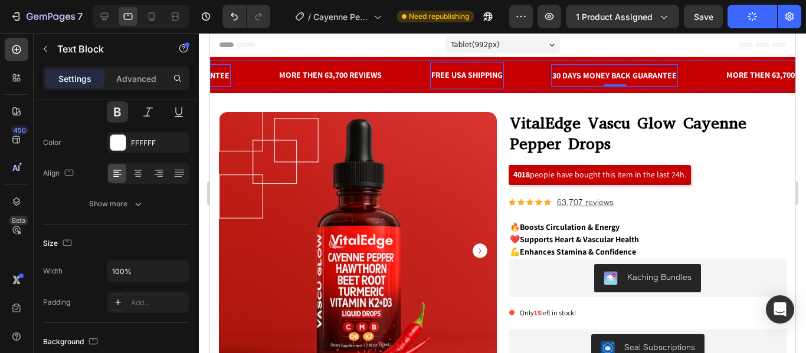
click at [478, 80] on p "FREE USA SHIPPING" at bounding box center [465, 75] width 71 height 15
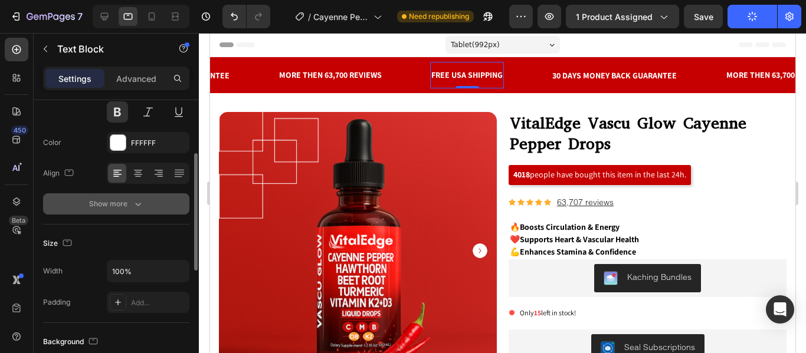
click at [132, 200] on icon "button" at bounding box center [138, 204] width 12 height 12
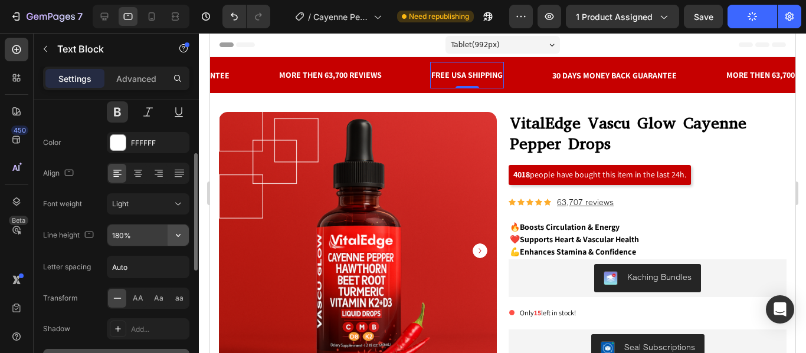
click at [169, 237] on button "button" at bounding box center [178, 235] width 21 height 21
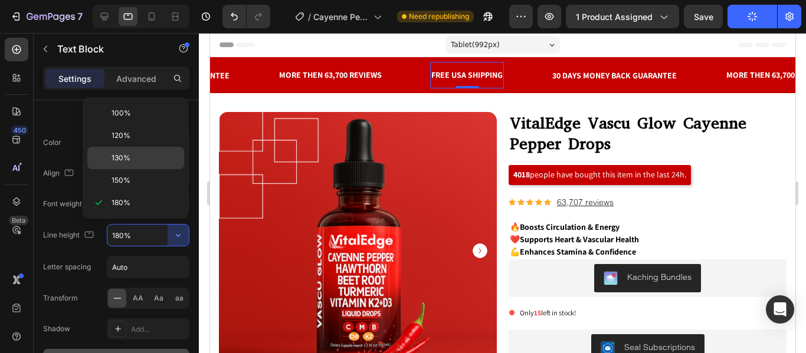
click at [133, 157] on p "130%" at bounding box center [144, 158] width 67 height 11
type input "130%"
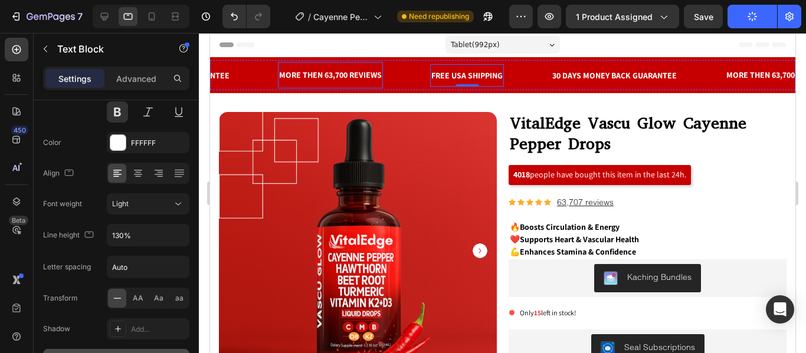
click at [367, 68] on p "MORE THEN 63,700 REVIEWS" at bounding box center [329, 75] width 103 height 15
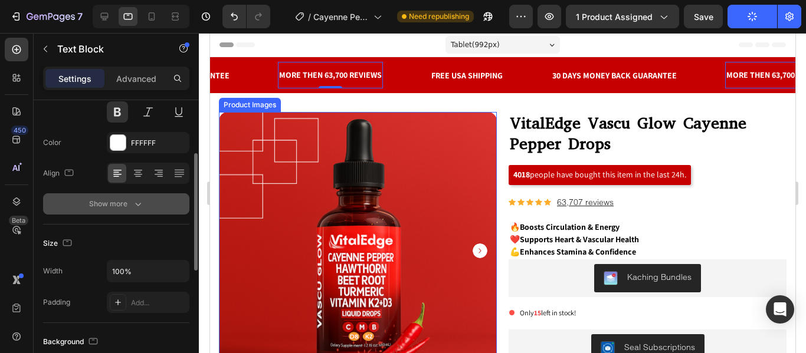
click at [136, 202] on icon "button" at bounding box center [138, 204] width 12 height 12
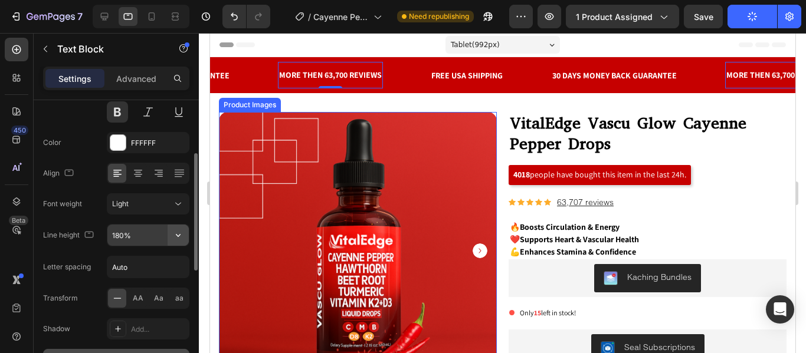
click at [169, 237] on button "button" at bounding box center [178, 235] width 21 height 21
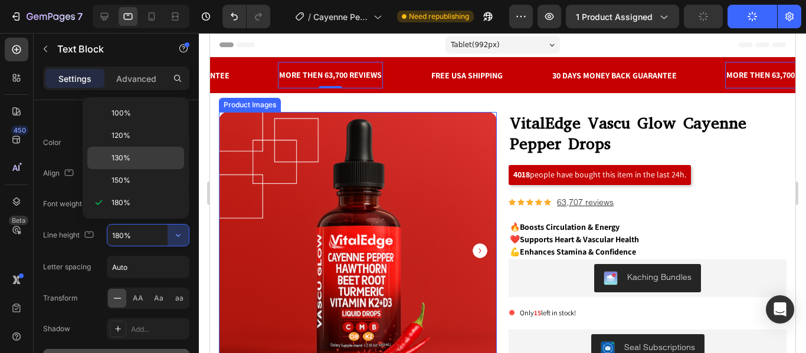
click at [134, 169] on div "130%" at bounding box center [135, 180] width 97 height 22
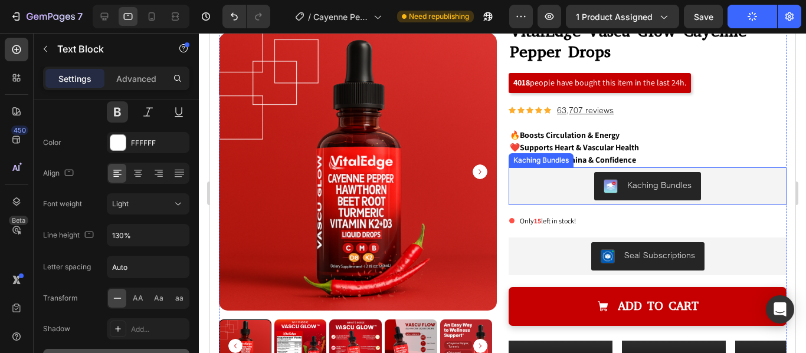
scroll to position [90, 0]
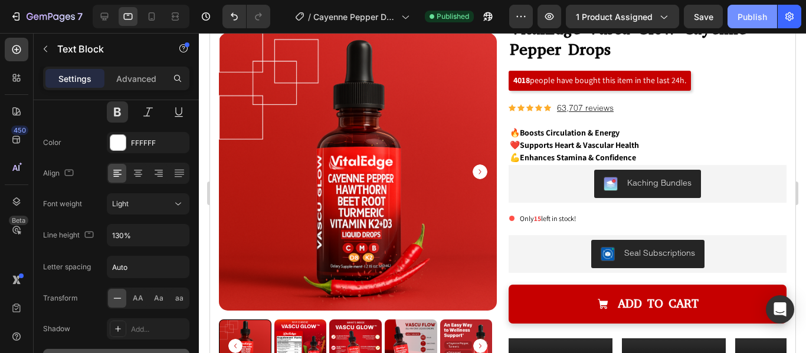
click at [765, 9] on button "Publish" at bounding box center [752, 17] width 50 height 24
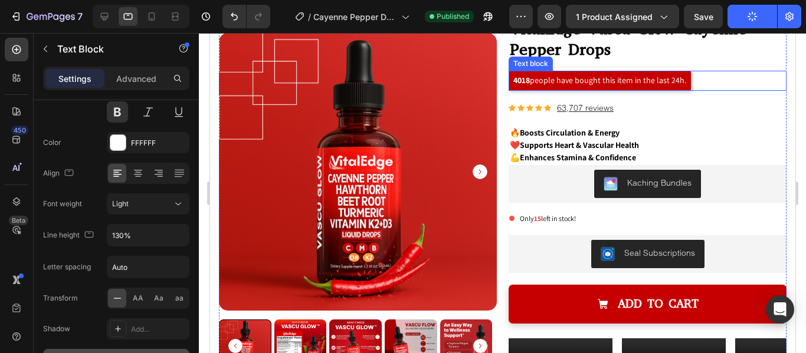
scroll to position [0, 0]
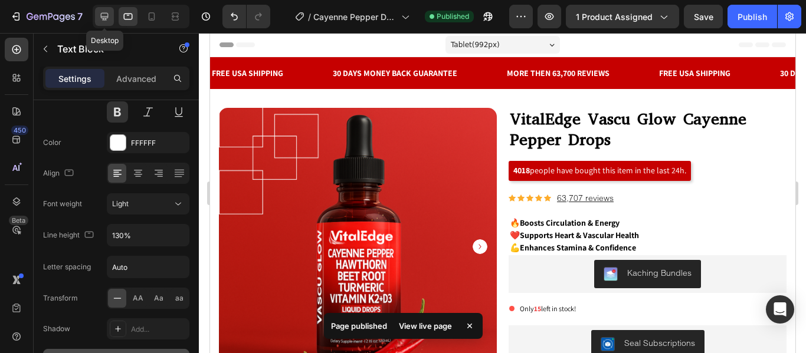
click at [103, 17] on icon at bounding box center [105, 17] width 8 height 8
type input "140%"
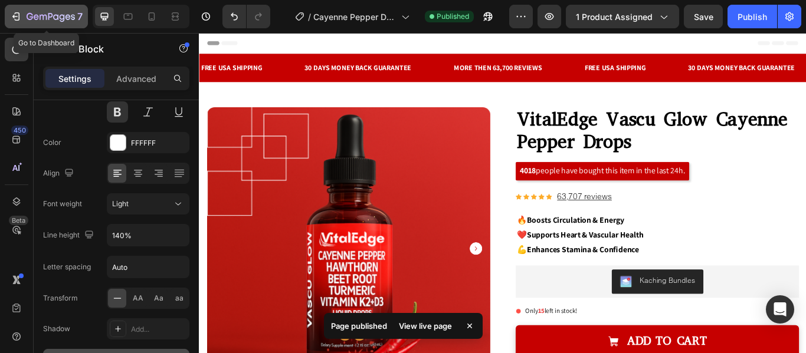
click at [18, 18] on icon "button" at bounding box center [16, 17] width 12 height 12
